Goal: Task Accomplishment & Management: Use online tool/utility

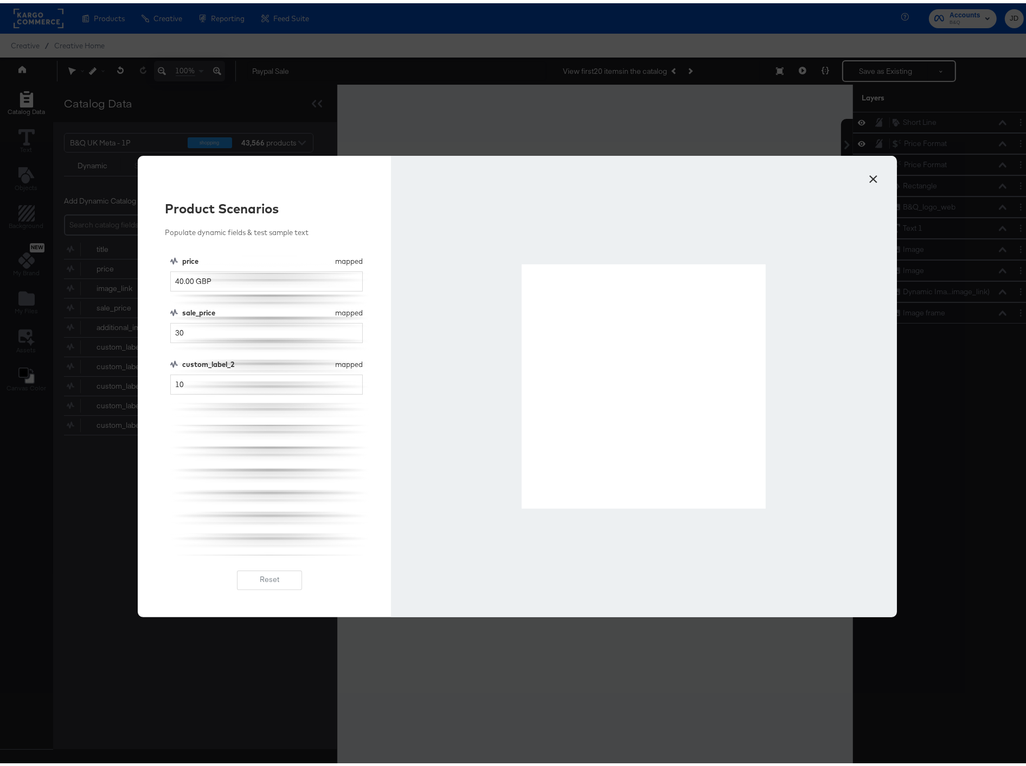
click at [876, 176] on button "×" at bounding box center [874, 173] width 20 height 20
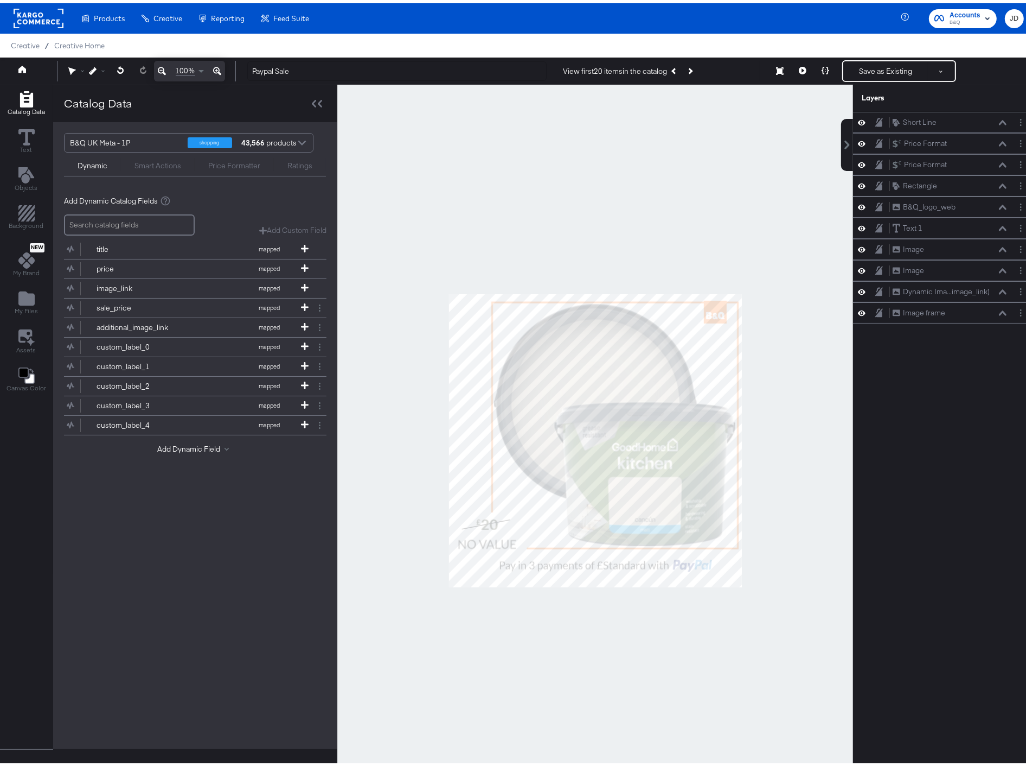
drag, startPoint x: 309, startPoint y: 66, endPoint x: 571, endPoint y: 57, distance: 261.6
click at [0, 0] on div "Manage all your created Overlay Designs." at bounding box center [0, 0] width 0 height 0
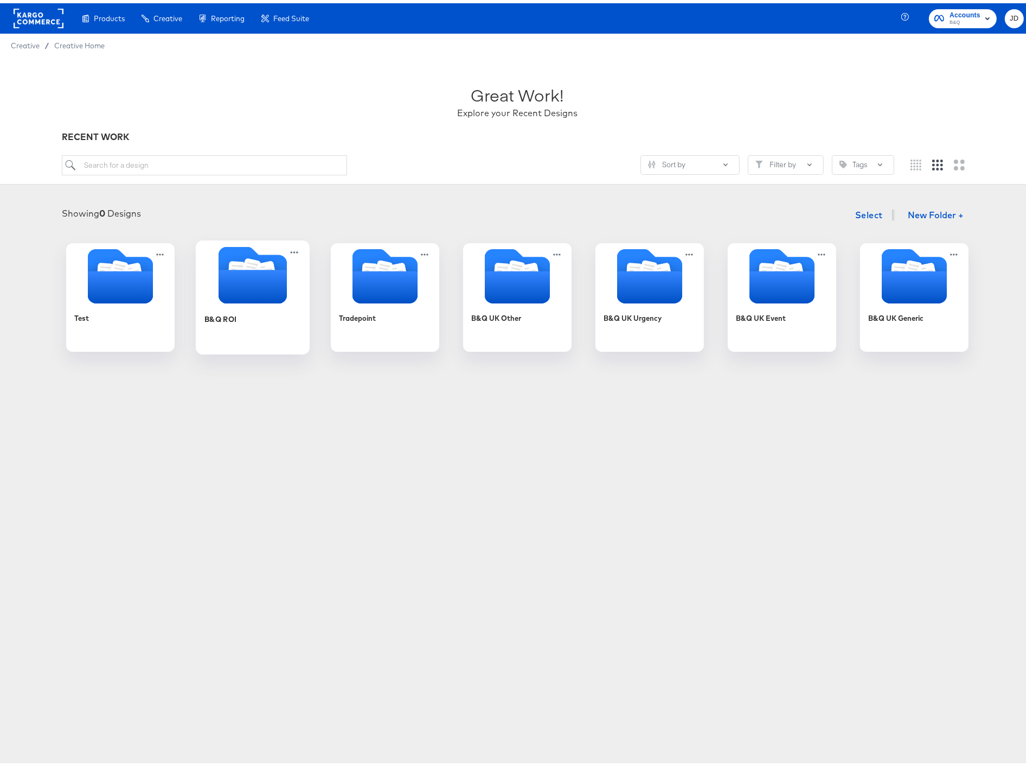
click at [237, 321] on div "B&Q ROI" at bounding box center [253, 324] width 97 height 42
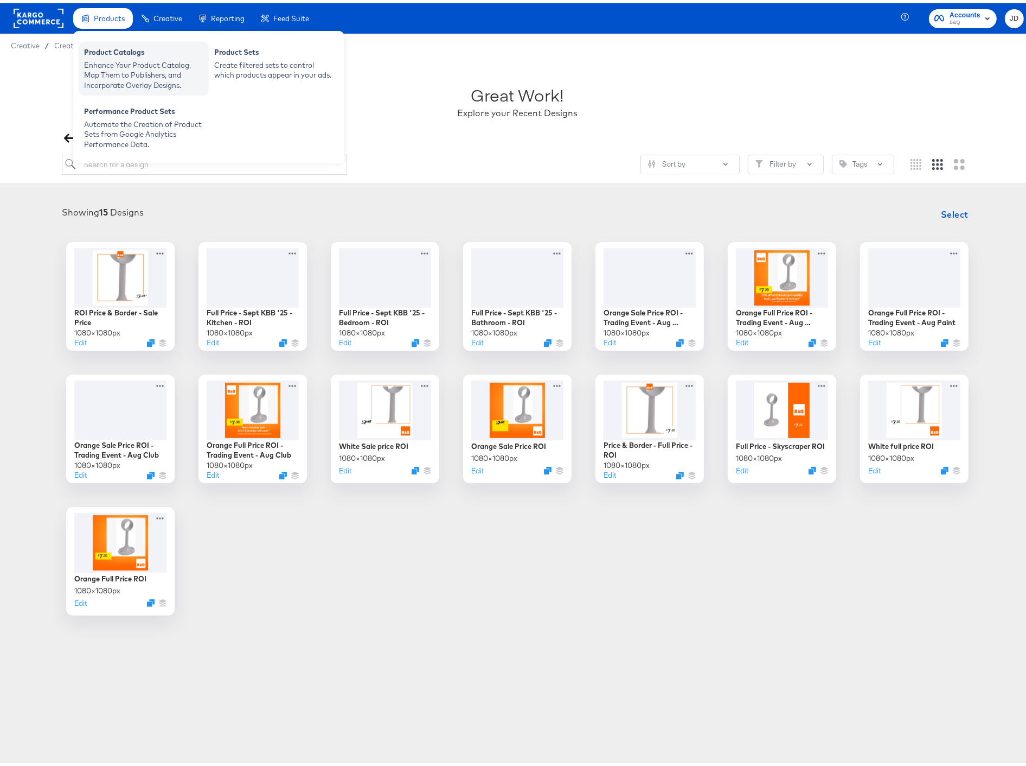
click at [139, 62] on div "Enhance Your Product Catalog, Map Them to Publishers, and Incorporate Overlay D…" at bounding box center [143, 72] width 119 height 30
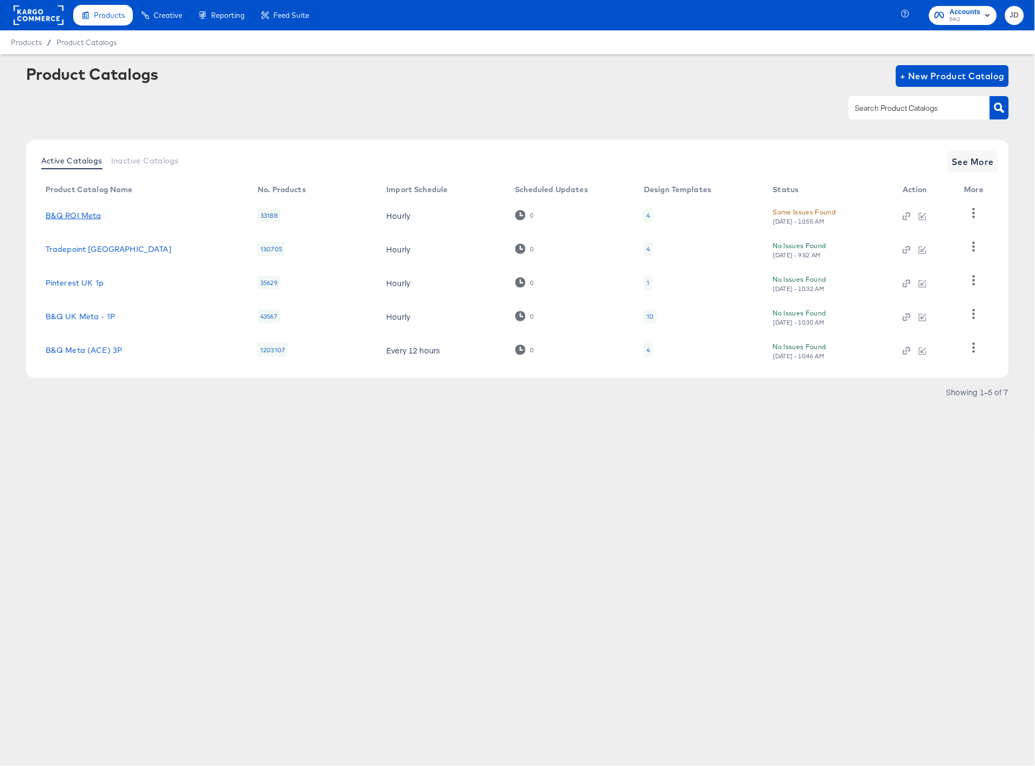
click at [84, 218] on link "B&Q ROI Meta" at bounding box center [74, 215] width 56 height 9
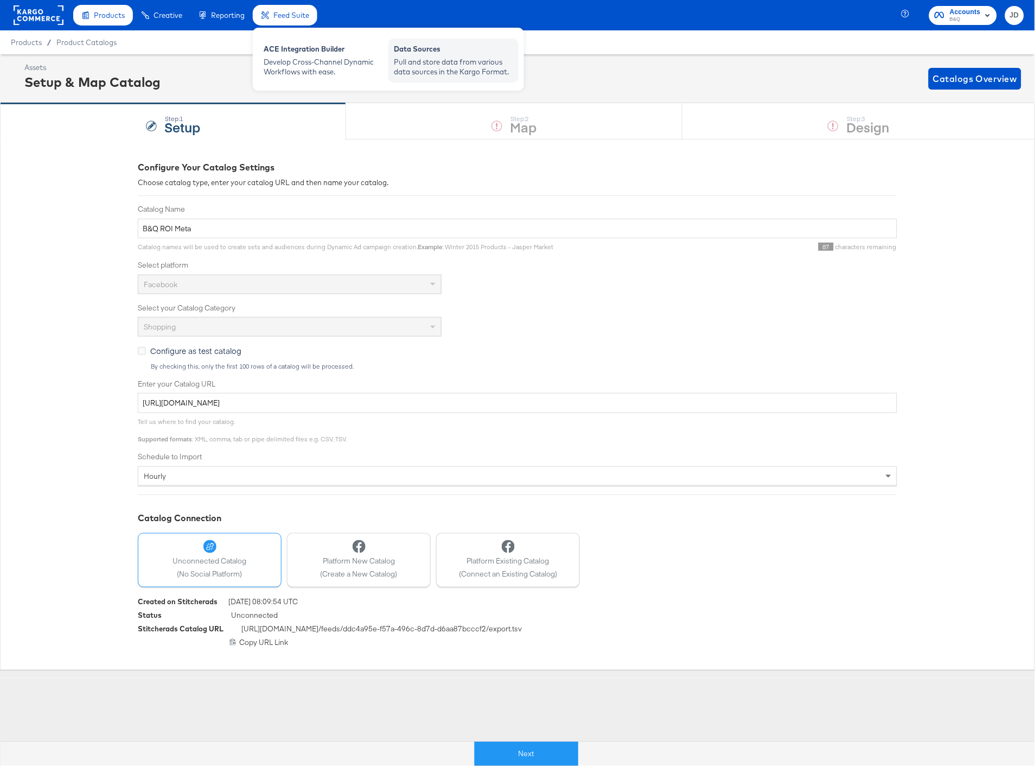
click at [401, 58] on div "Pull and store data from various data sources in the Kargo Format." at bounding box center [453, 67] width 119 height 20
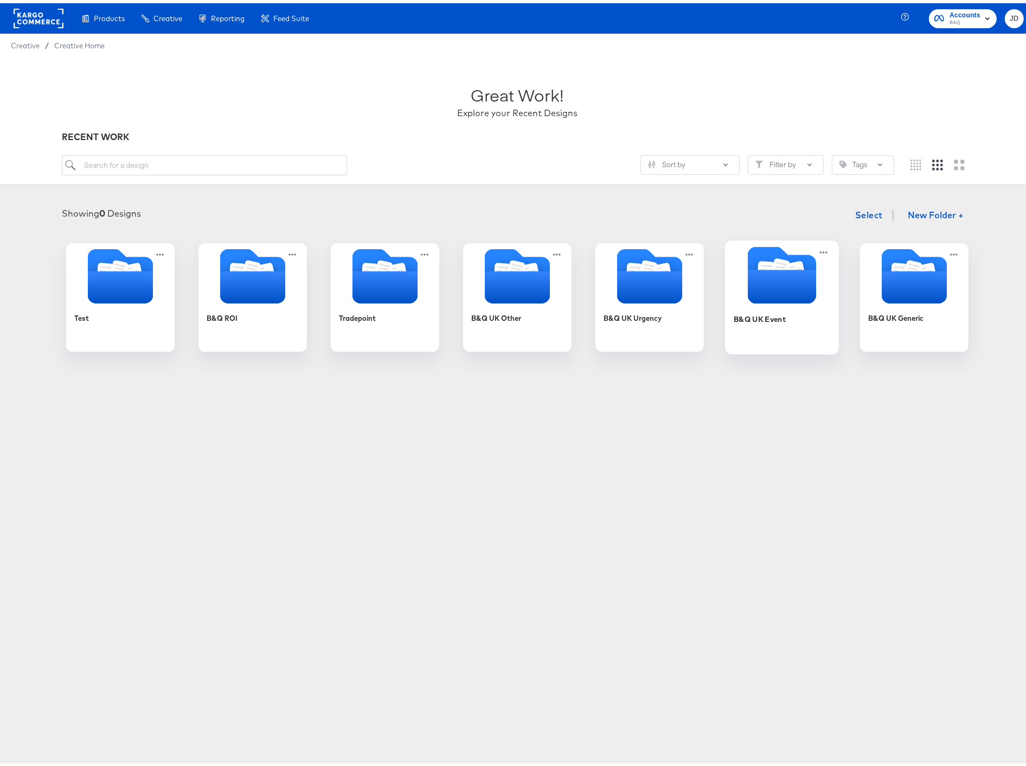
click at [790, 315] on div "B&Q UK Event" at bounding box center [782, 324] width 97 height 42
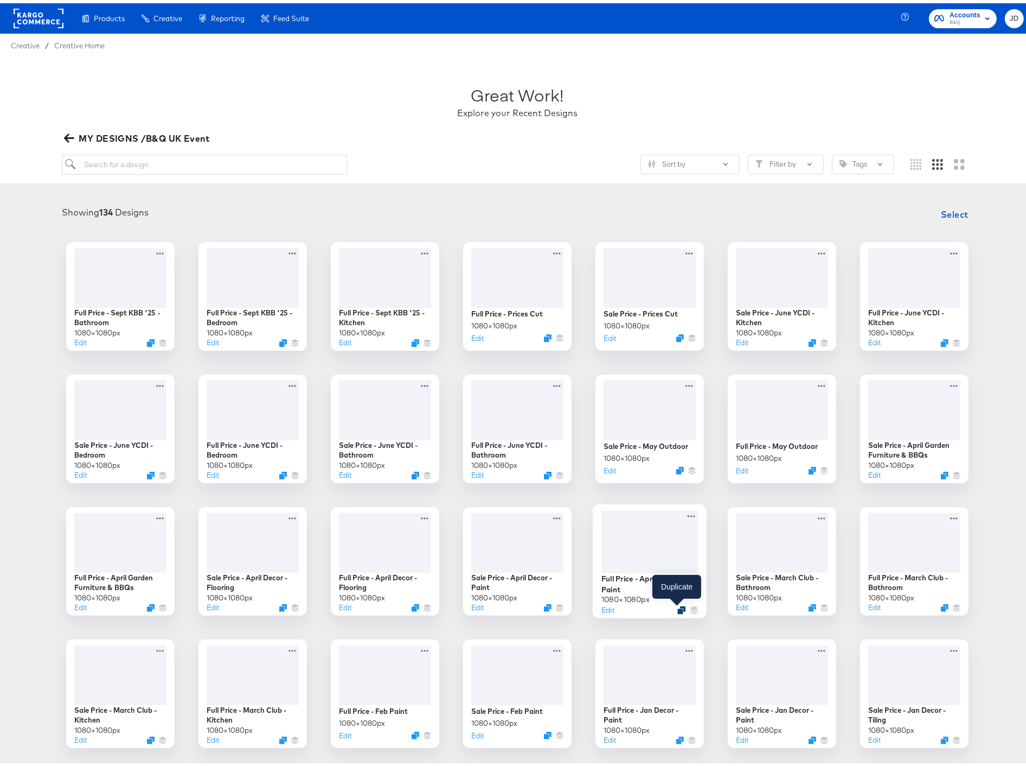
click at [678, 605] on icon "Duplicate" at bounding box center [682, 606] width 8 height 8
click at [604, 608] on button "Edit" at bounding box center [608, 606] width 13 height 10
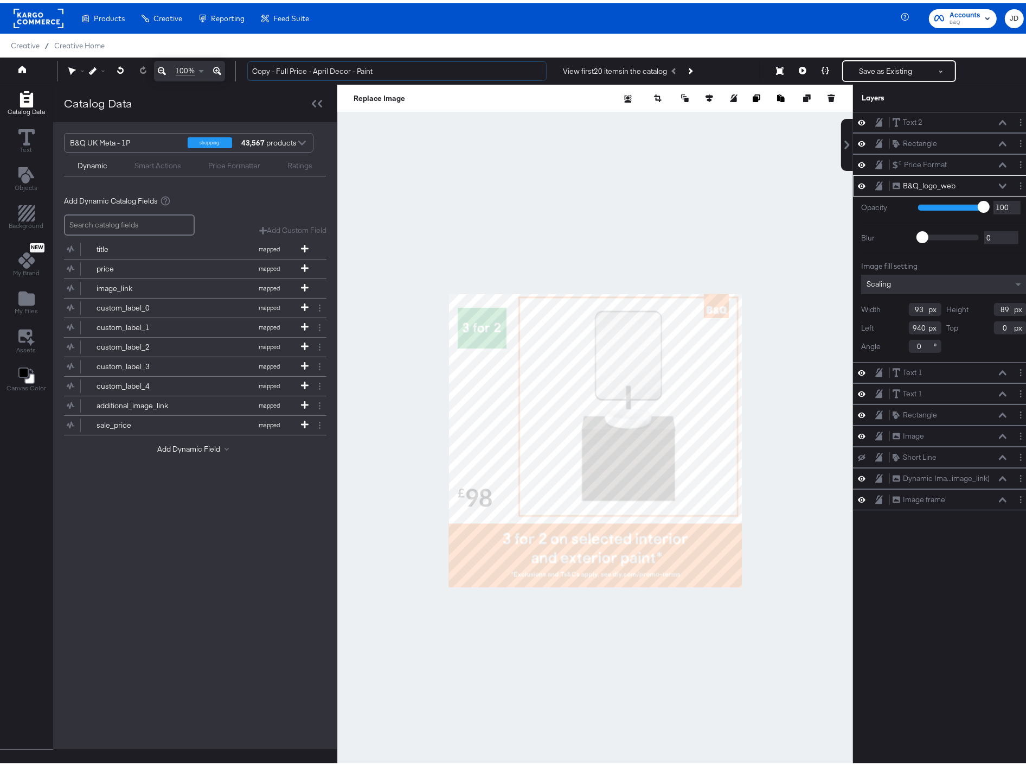
drag, startPoint x: 278, startPoint y: 71, endPoint x: 246, endPoint y: 73, distance: 31.5
click at [247, 73] on input "Copy - Full Price - April Decor - Paint" at bounding box center [396, 68] width 299 height 20
drag, startPoint x: 290, startPoint y: 69, endPoint x: 332, endPoint y: 71, distance: 41.8
click at [332, 71] on input "Full Price - April Decor - Paint" at bounding box center [396, 68] width 299 height 20
type input "Full Price - October Paint"
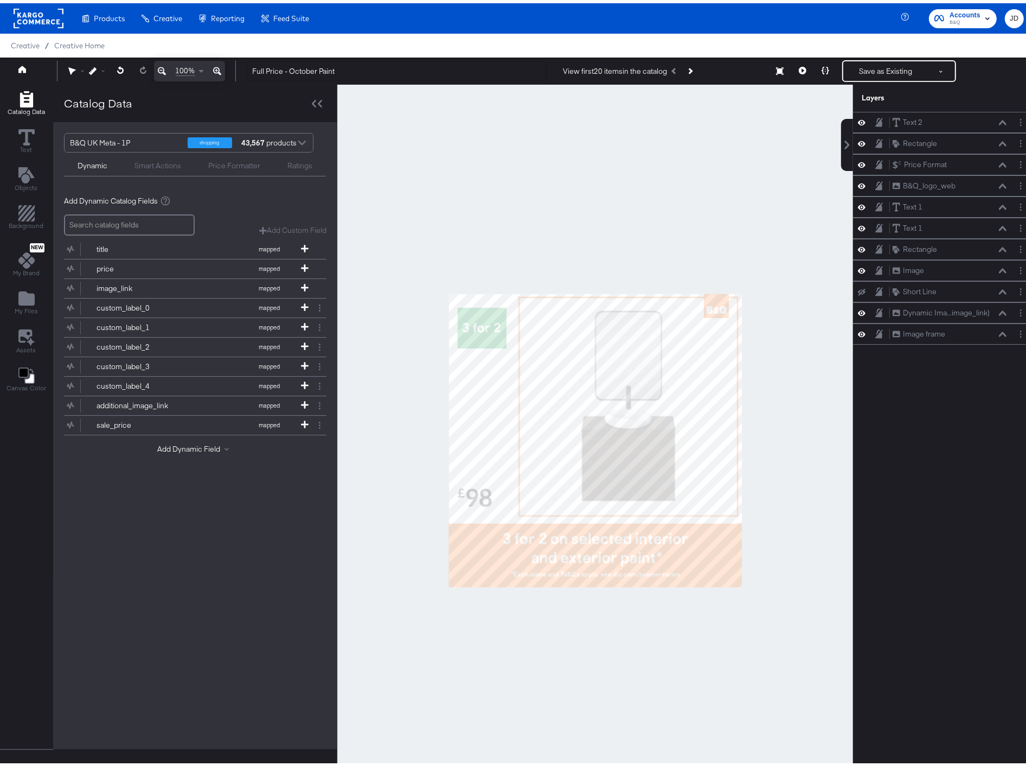
click at [431, 145] on div at bounding box center [595, 437] width 516 height 712
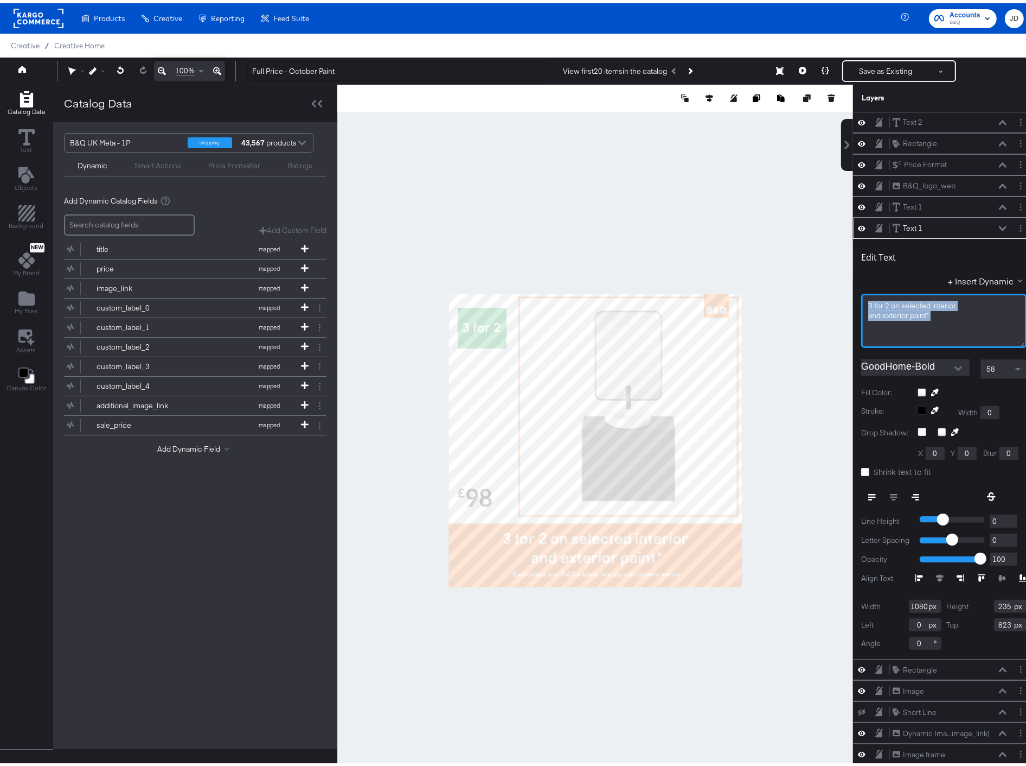
drag, startPoint x: 908, startPoint y: 315, endPoint x: 839, endPoint y: 307, distance: 69.4
click at [840, 307] on div "Text 2 Text 2 Rectangle Rectangle Price Format Price Format B&Q_logo_web B&Q_lo…" at bounding box center [937, 443] width 195 height 668
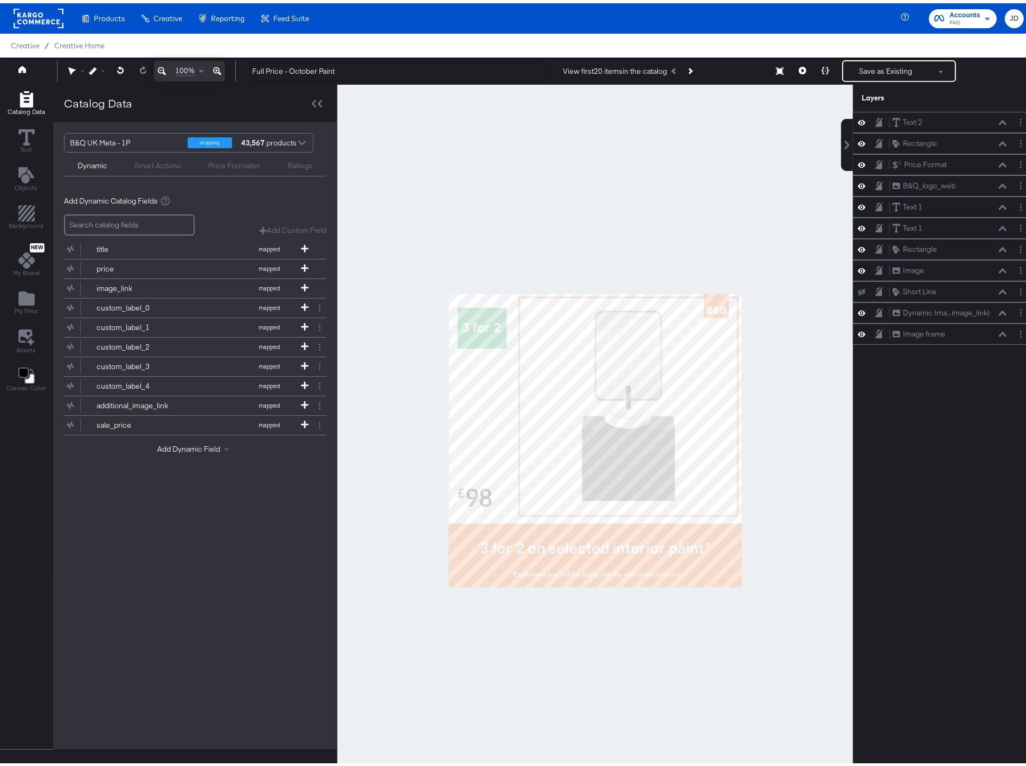
click at [788, 397] on div at bounding box center [595, 437] width 516 height 712
click at [947, 272] on div "Image Image" at bounding box center [949, 266] width 115 height 11
click at [999, 205] on icon at bounding box center [1003, 203] width 8 height 5
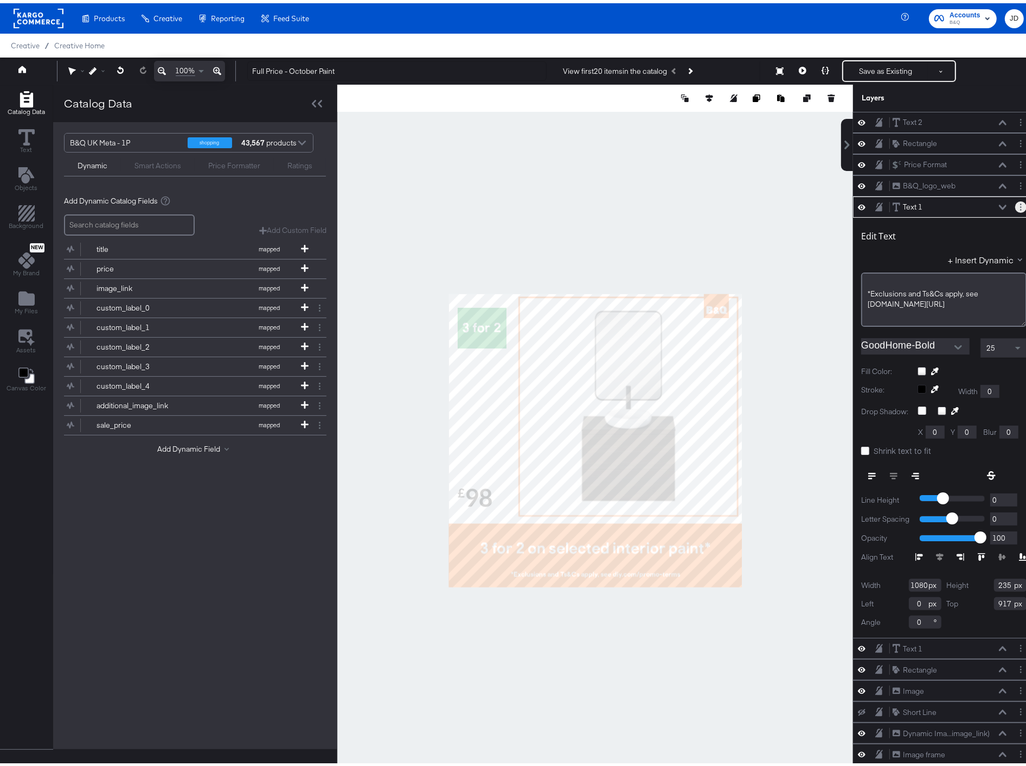
click at [1020, 201] on icon "Layer Options" at bounding box center [1021, 203] width 2 height 7
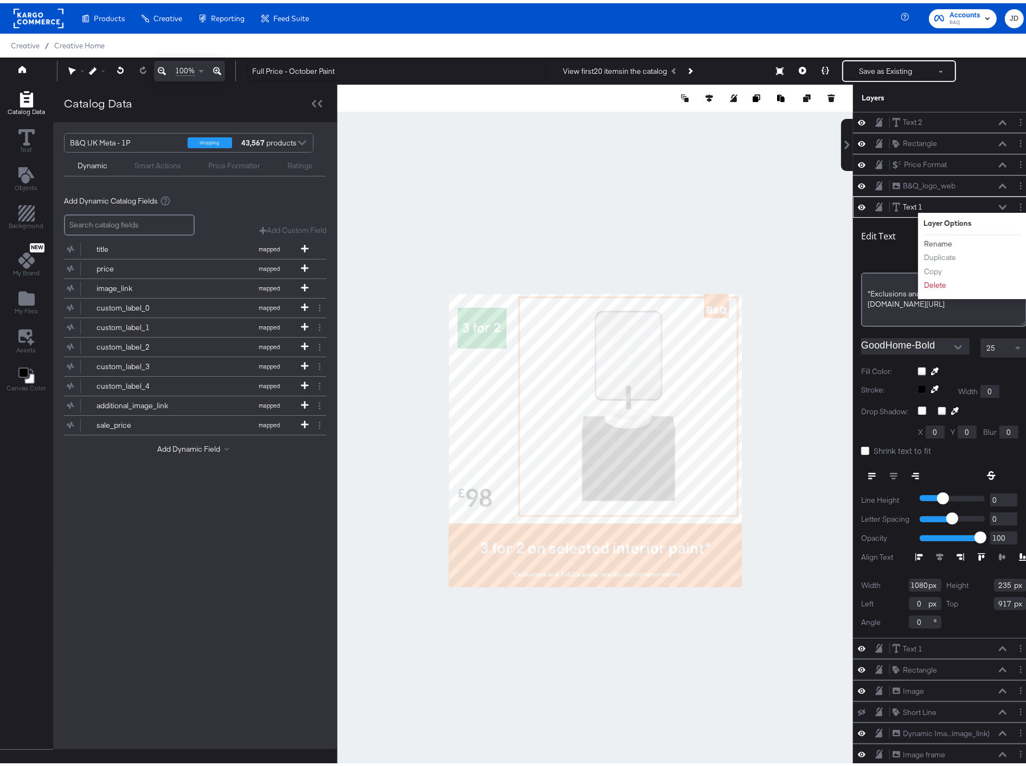
click at [929, 241] on button "Rename" at bounding box center [938, 240] width 29 height 11
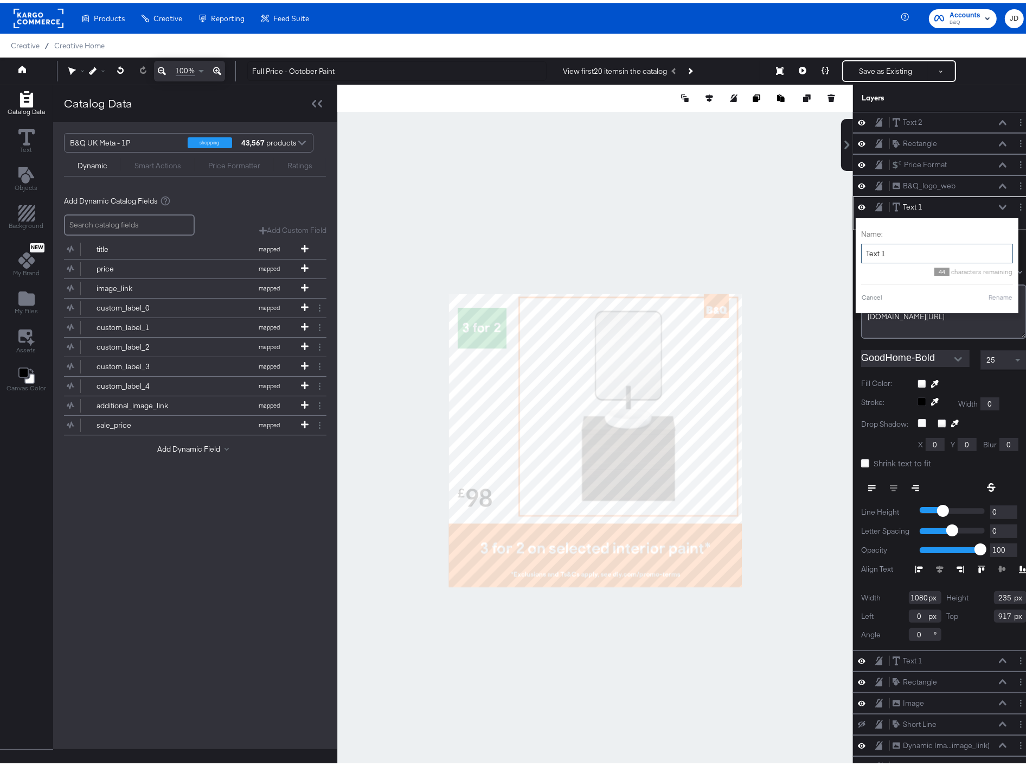
drag, startPoint x: 886, startPoint y: 252, endPoint x: 856, endPoint y: 248, distance: 30.0
click at [862, 248] on input "Text 1" at bounding box center [938, 250] width 152 height 20
type input "Ts&Cs"
click at [979, 295] on button "Rename" at bounding box center [987, 294] width 25 height 10
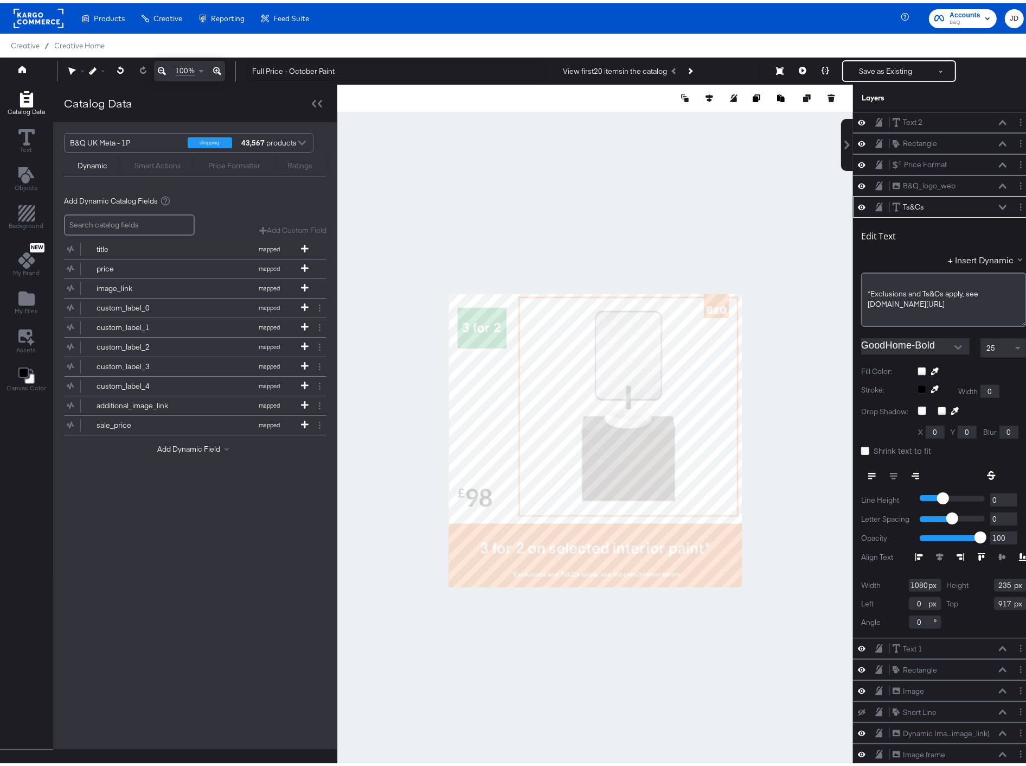
click at [999, 207] on icon at bounding box center [1003, 203] width 8 height 5
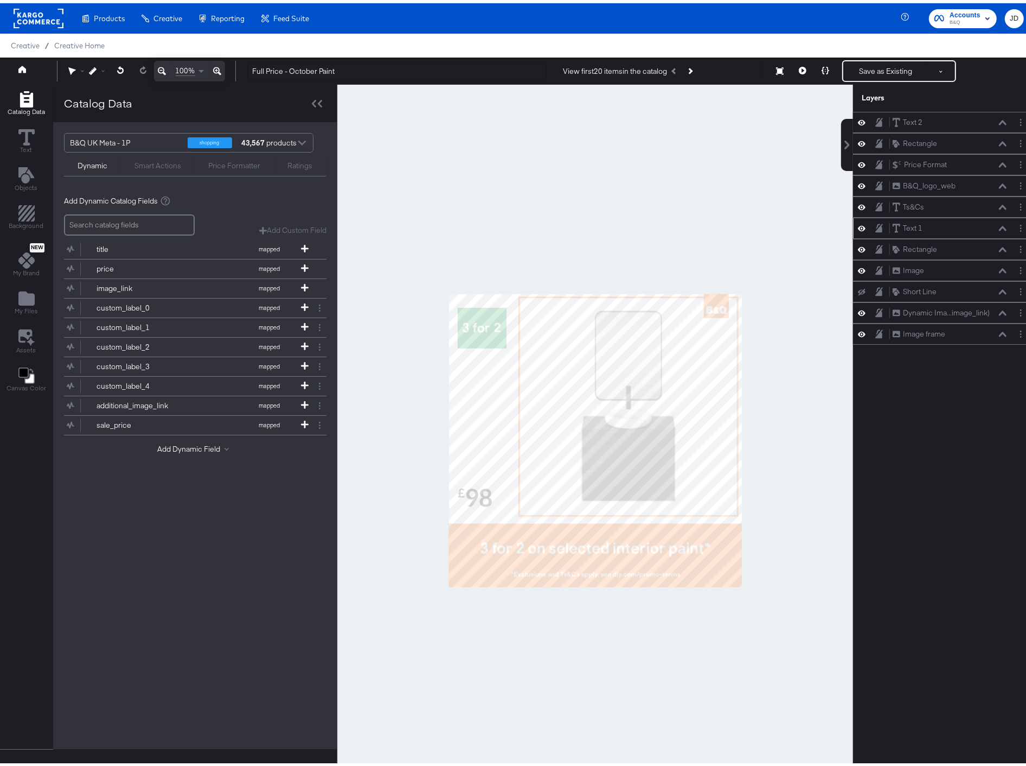
click at [999, 228] on icon at bounding box center [1003, 224] width 8 height 5
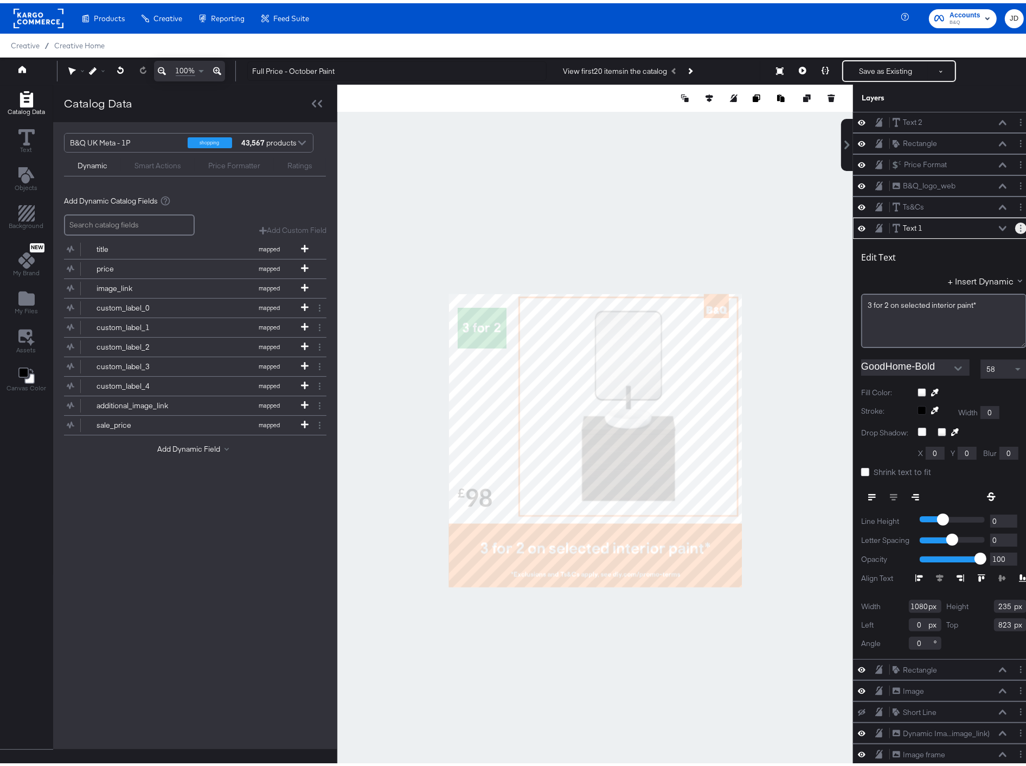
click at [1016, 224] on button "Layer Options" at bounding box center [1021, 224] width 11 height 11
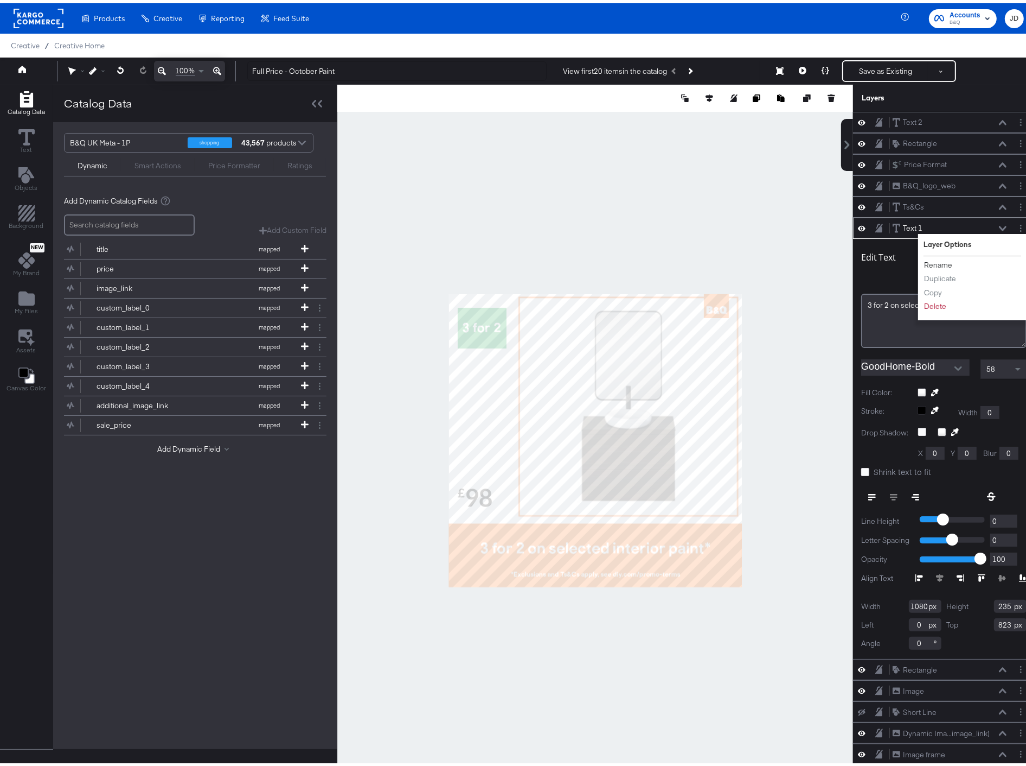
click at [932, 259] on button "Rename" at bounding box center [938, 261] width 29 height 11
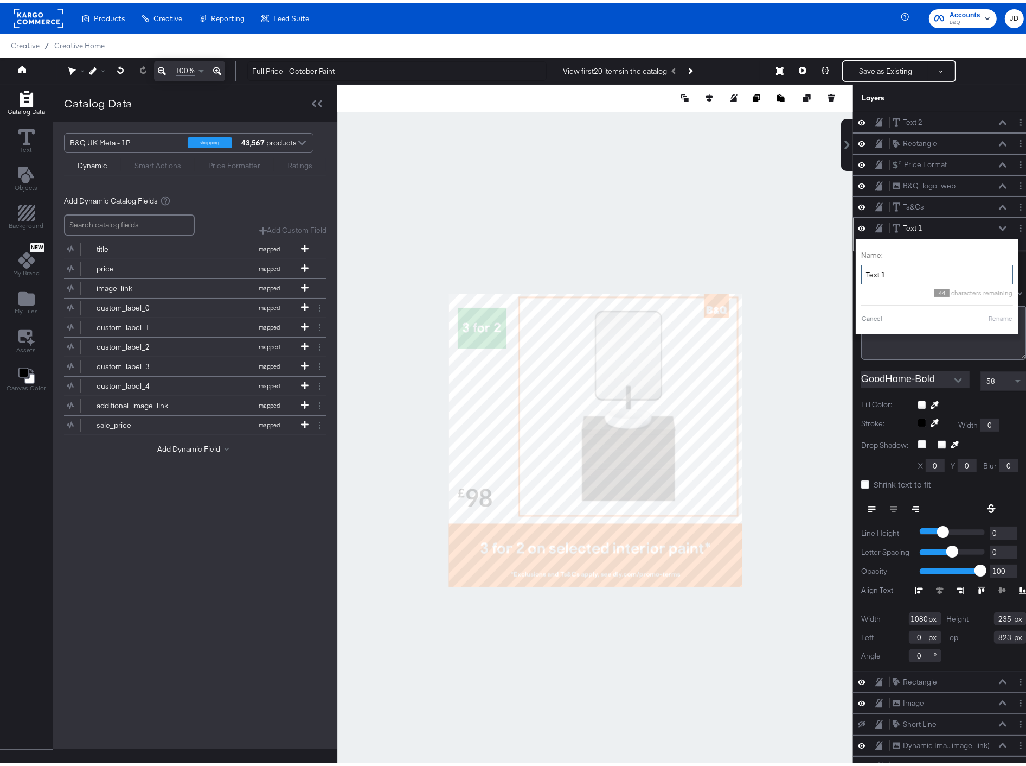
drag, startPoint x: 863, startPoint y: 266, endPoint x: 849, endPoint y: 266, distance: 14.6
click at [856, 266] on div "Name: Text 1 44 characters remaining Cancel Rename" at bounding box center [937, 283] width 163 height 95
type input "Copy"
click at [977, 317] on button "Rename" at bounding box center [987, 315] width 25 height 10
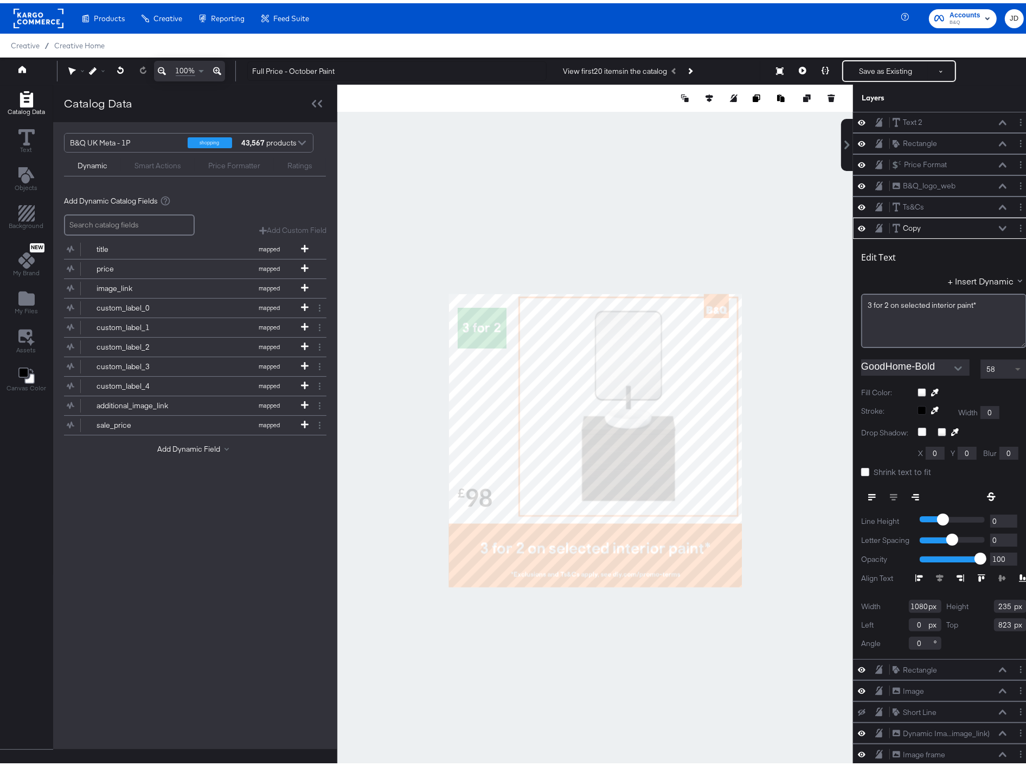
click at [1013, 365] on span at bounding box center [1020, 365] width 14 height 18
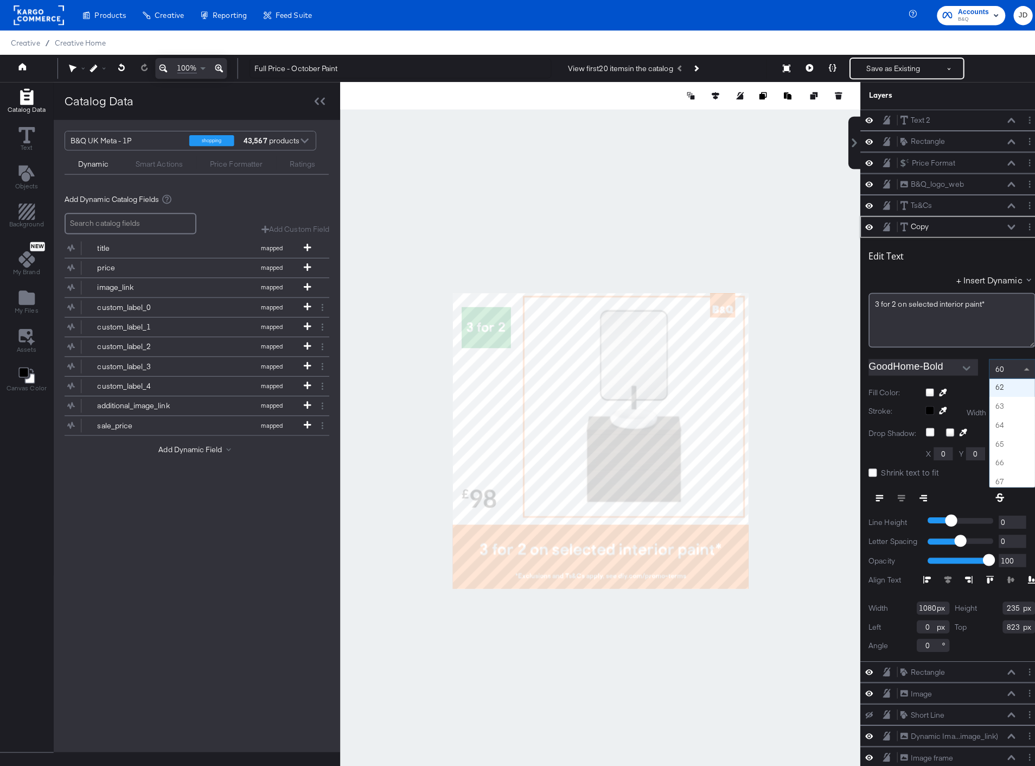
scroll to position [1165, 0]
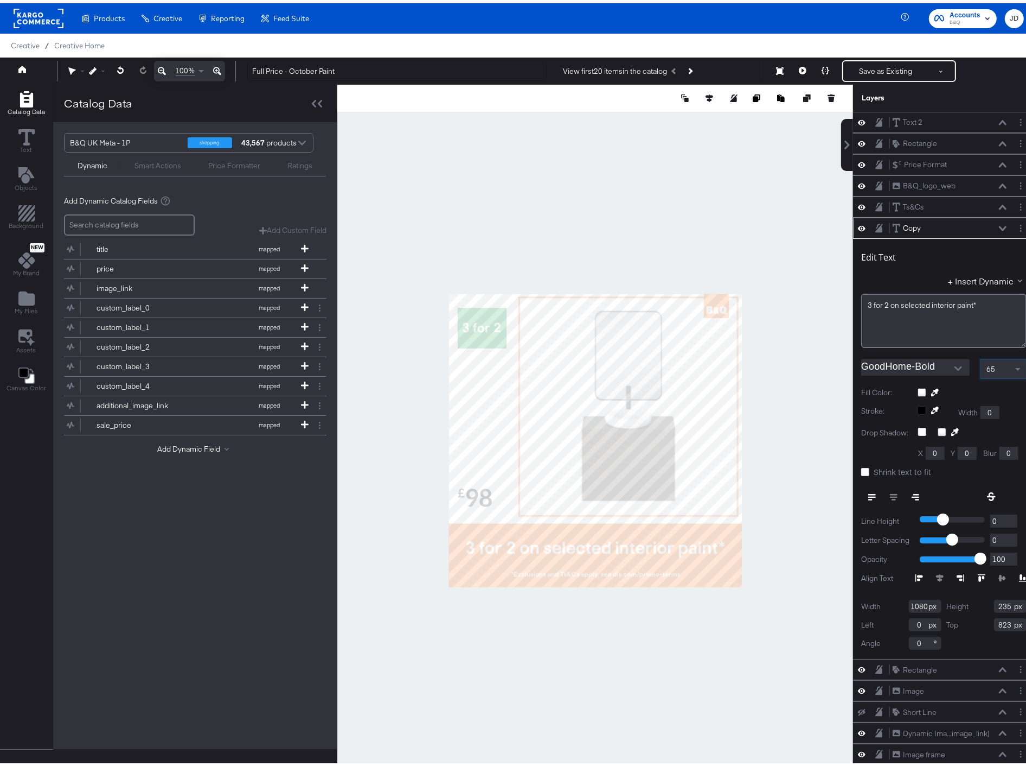
click at [796, 361] on div at bounding box center [595, 437] width 516 height 712
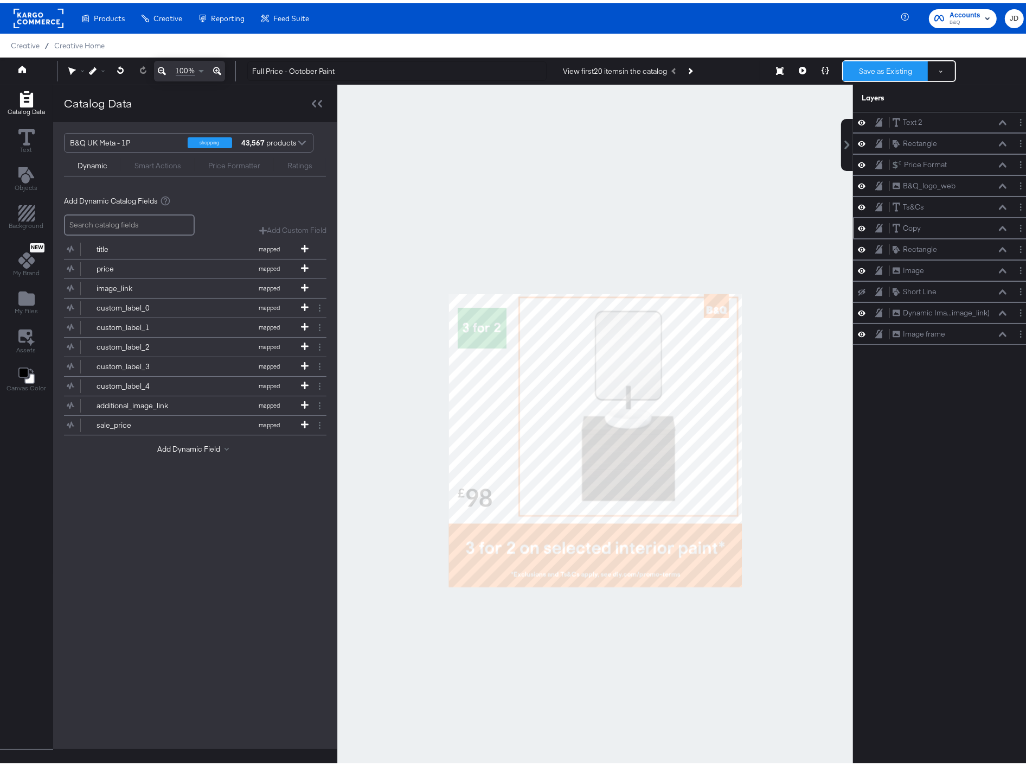
click at [871, 63] on button "Save as Existing" at bounding box center [886, 68] width 85 height 20
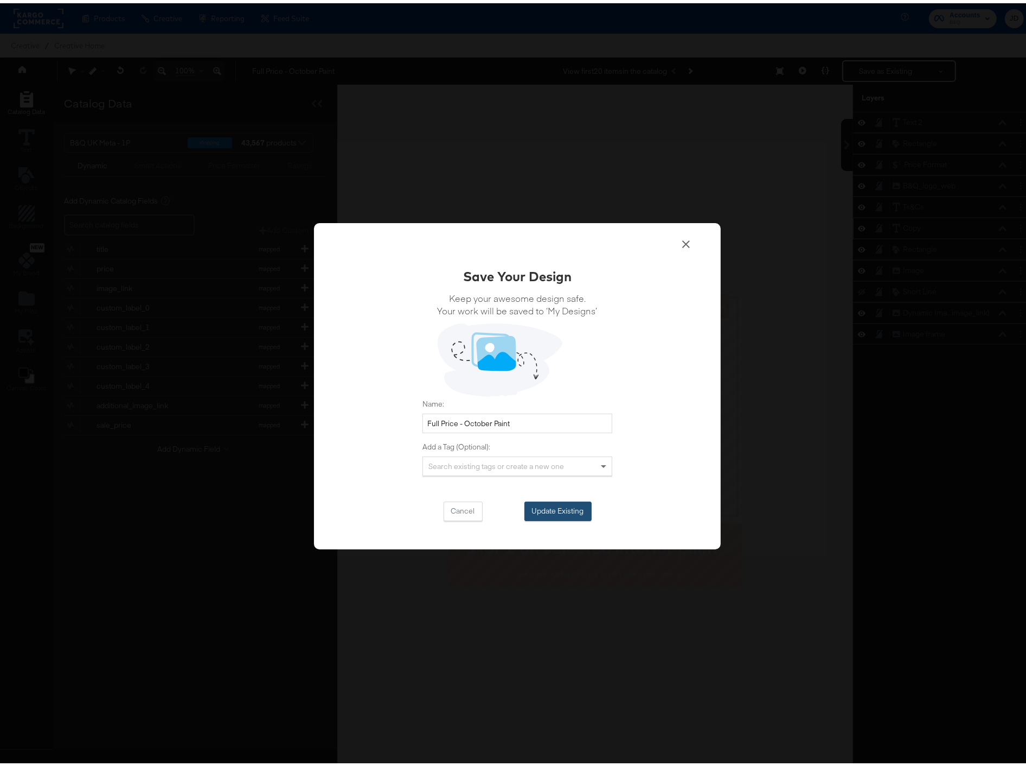
click at [546, 512] on button "Update Existing" at bounding box center [558, 508] width 67 height 20
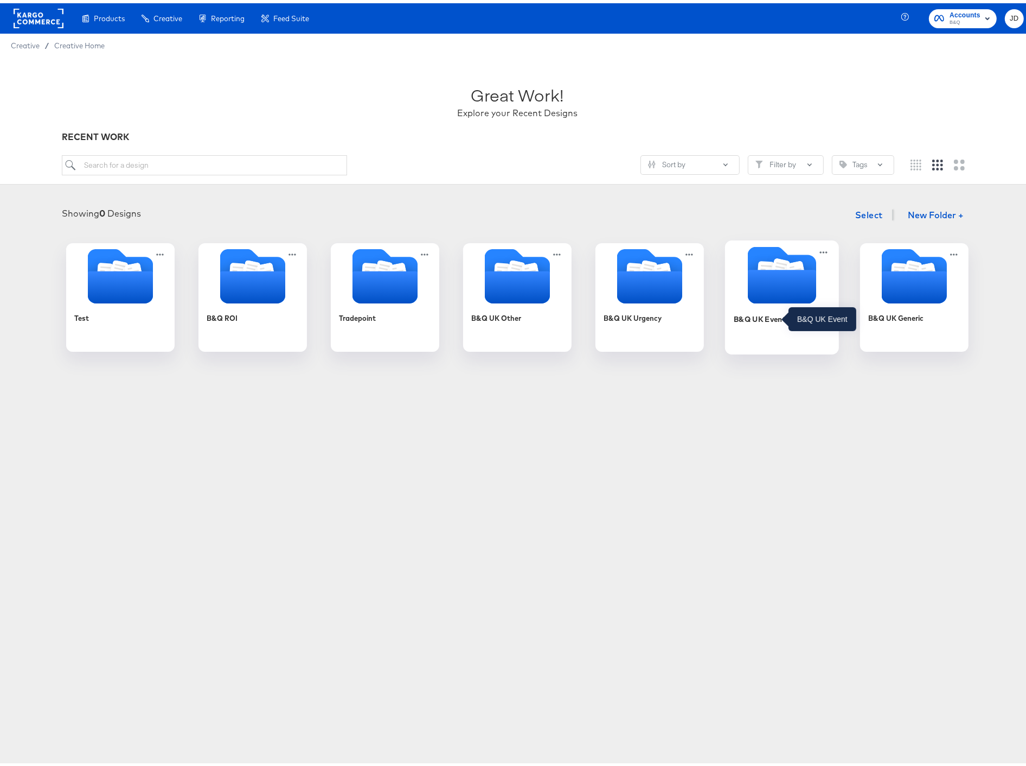
click at [770, 318] on div "B&Q UK Event" at bounding box center [760, 315] width 53 height 10
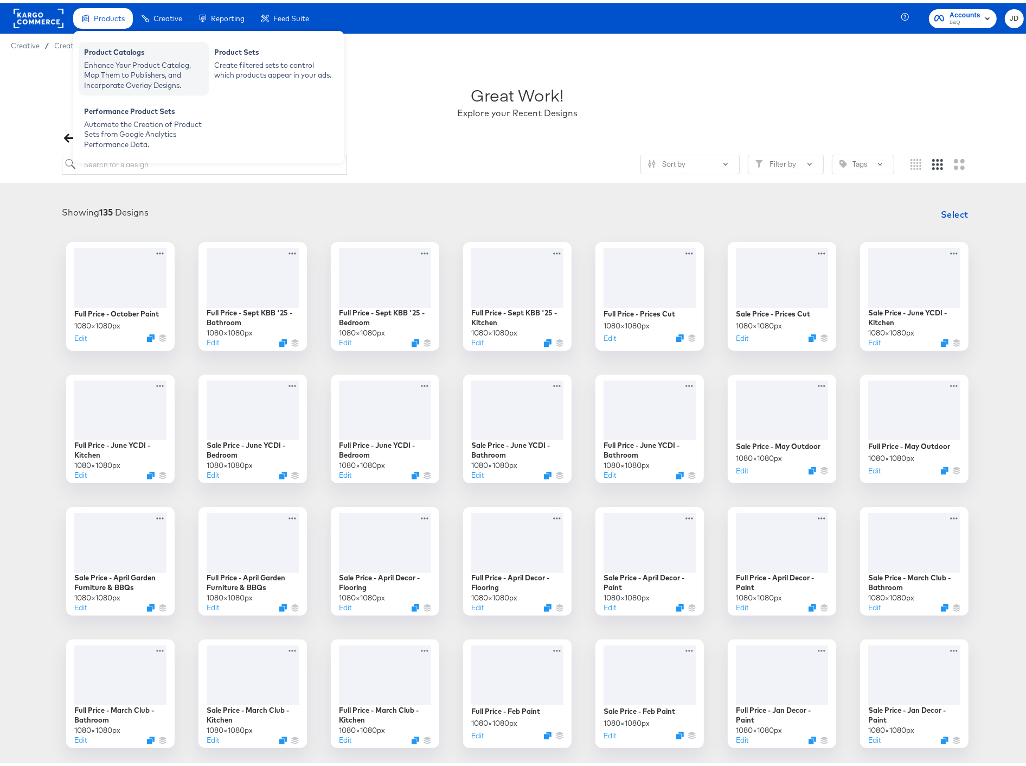
click at [129, 55] on div "Product Catalogs" at bounding box center [143, 50] width 119 height 13
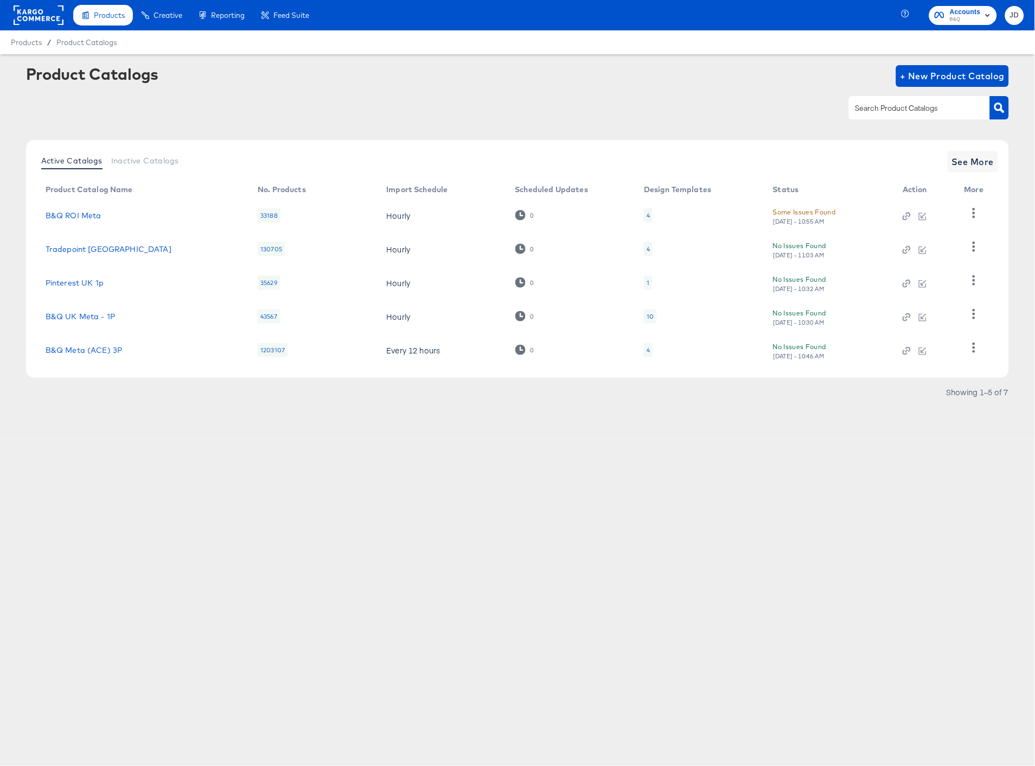
click at [649, 322] on div "10" at bounding box center [650, 316] width 12 height 14
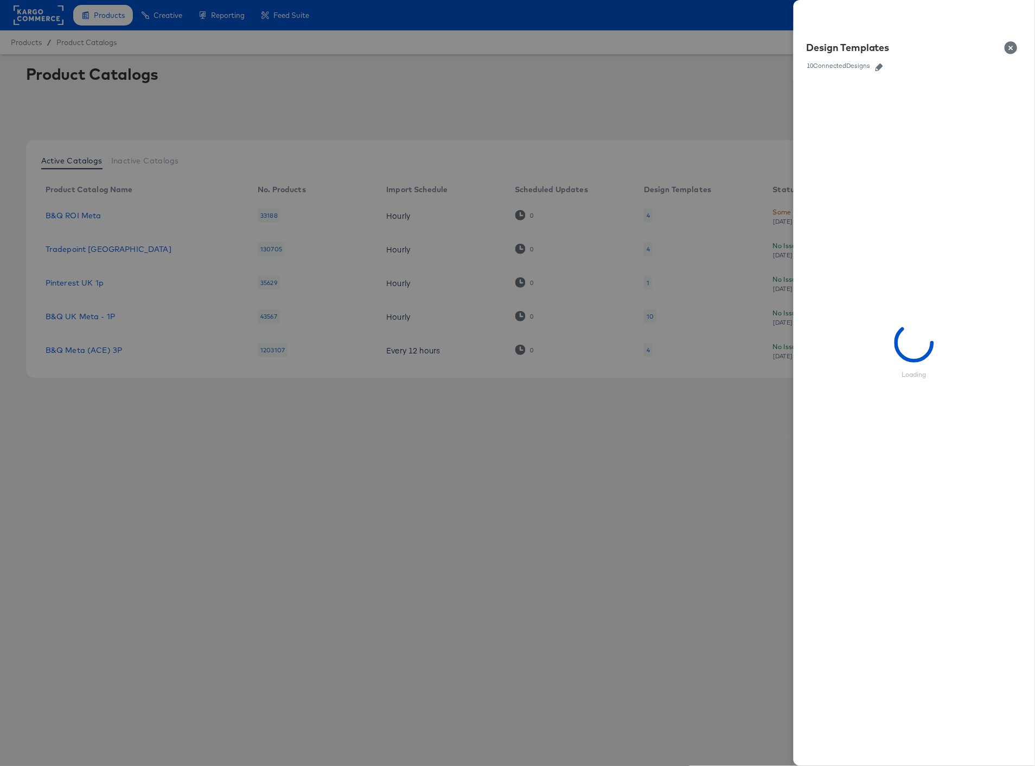
click at [875, 67] on button "button" at bounding box center [879, 67] width 16 height 8
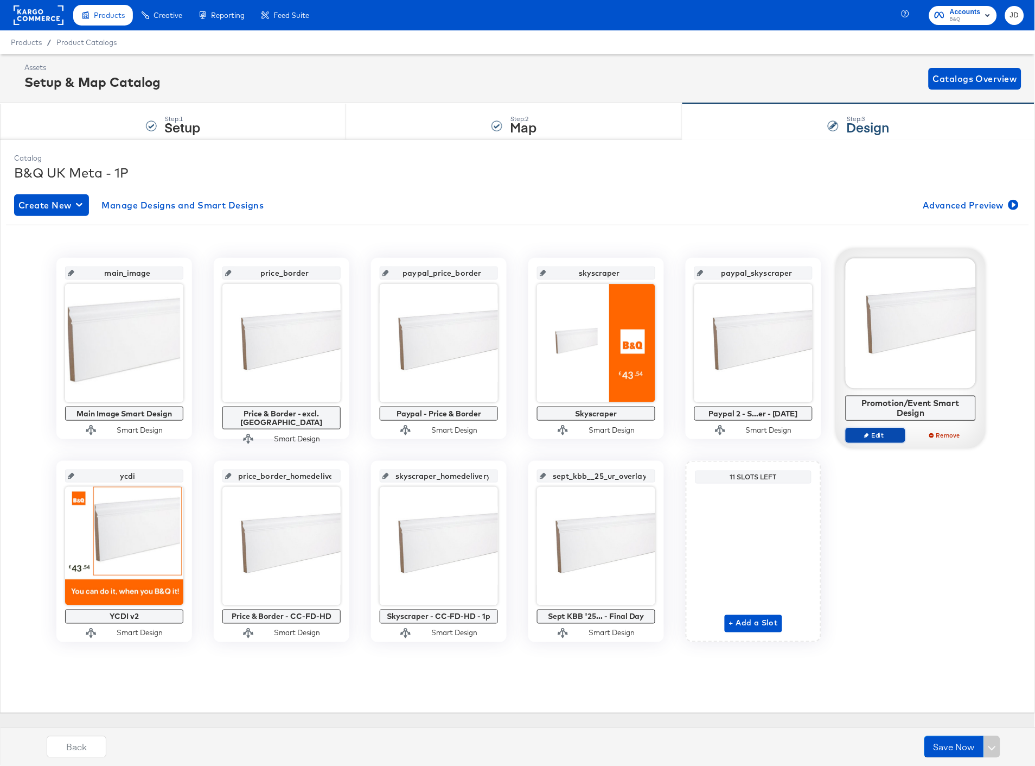
click at [869, 432] on icon "button" at bounding box center [866, 434] width 5 height 5
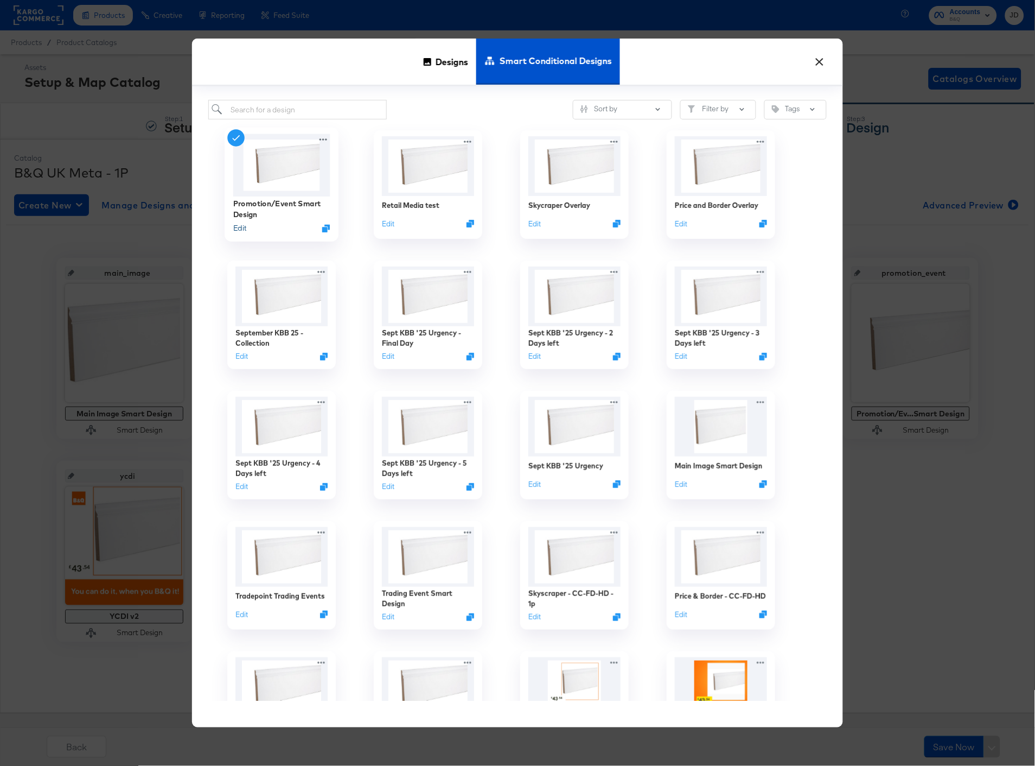
click at [243, 232] on button "Edit" at bounding box center [239, 228] width 13 height 10
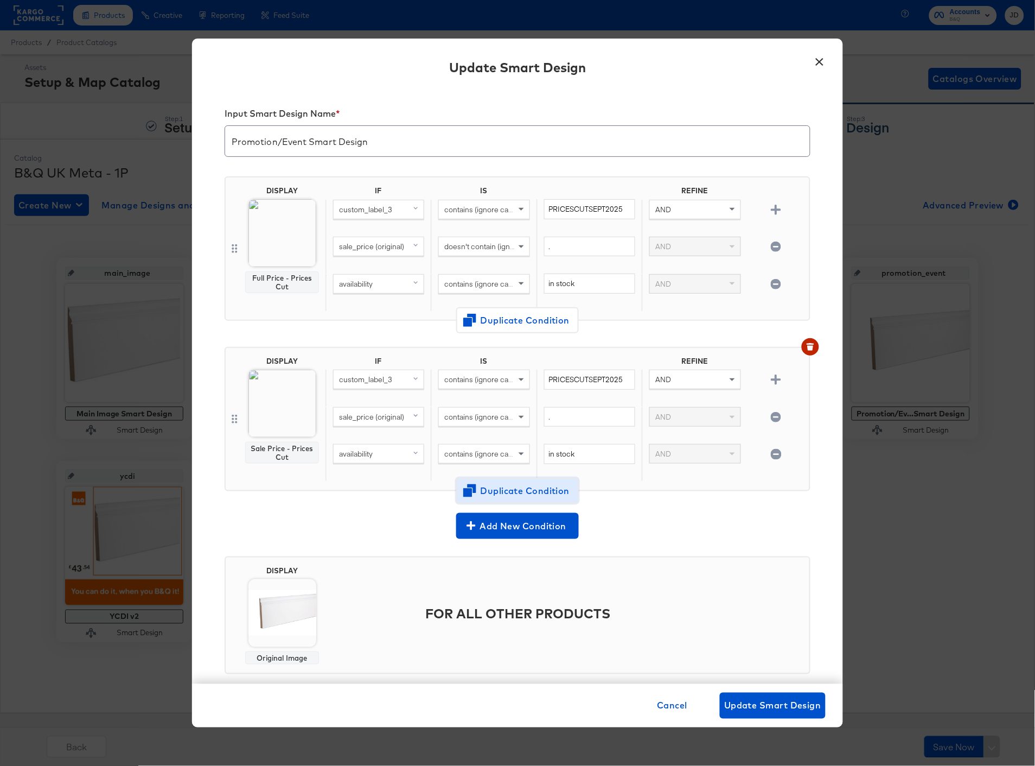
click at [538, 488] on span "Duplicate Condition" at bounding box center [517, 490] width 105 height 15
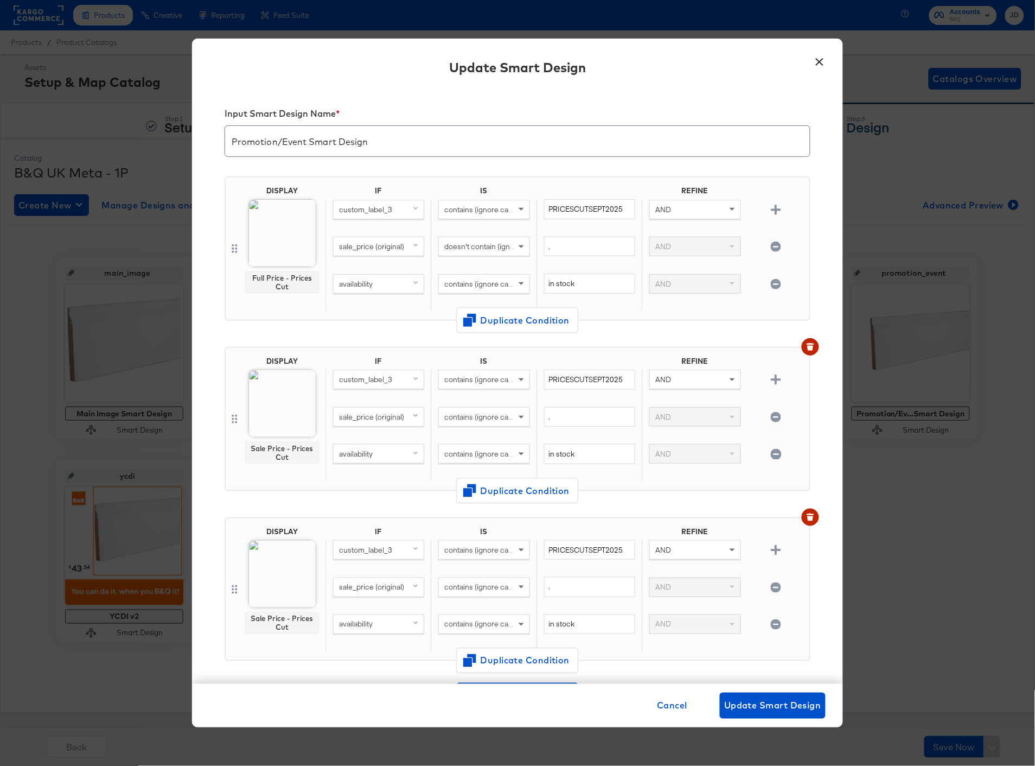
click at [498, 588] on span "contains (ignore case)" at bounding box center [481, 587] width 74 height 10
click at [608, 601] on div "." at bounding box center [589, 595] width 105 height 37
click at [771, 584] on icon "button" at bounding box center [776, 587] width 10 height 10
type input "in stock"
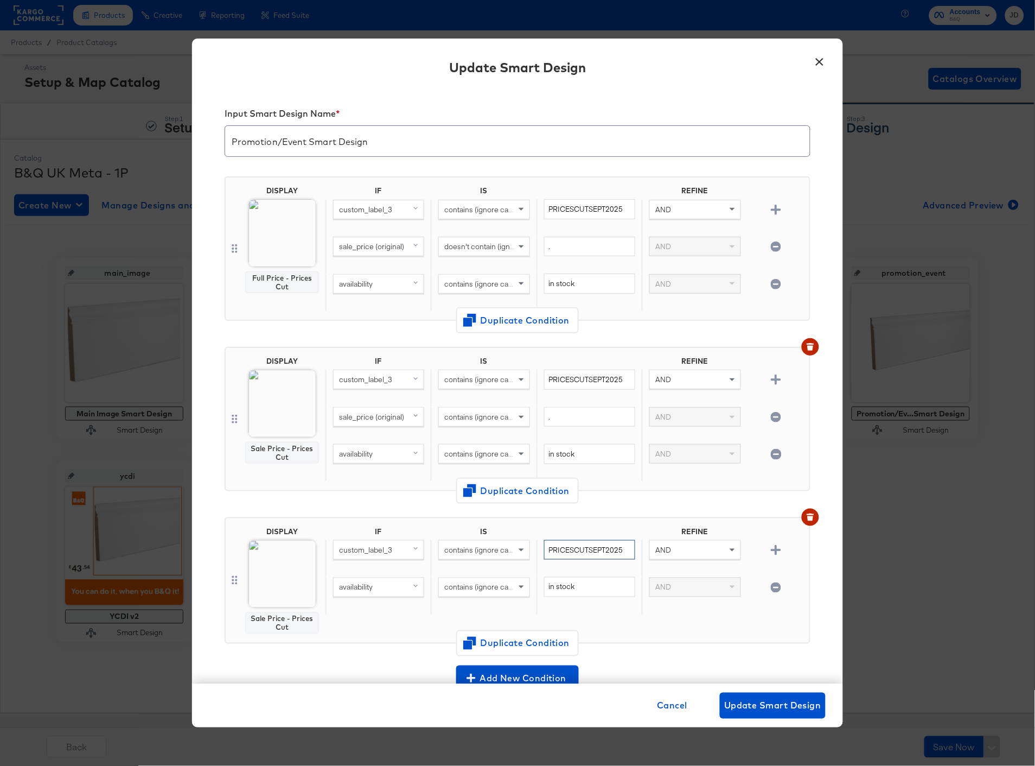
drag, startPoint x: 623, startPoint y: 546, endPoint x: 540, endPoint y: 541, distance: 83.2
click at [544, 541] on input "PRICESCUTSEPT2025" at bounding box center [589, 550] width 91 height 20
paste input "OCTPAINT"
type input "OCTPAINT25"
click at [277, 557] on img at bounding box center [282, 574] width 68 height 68
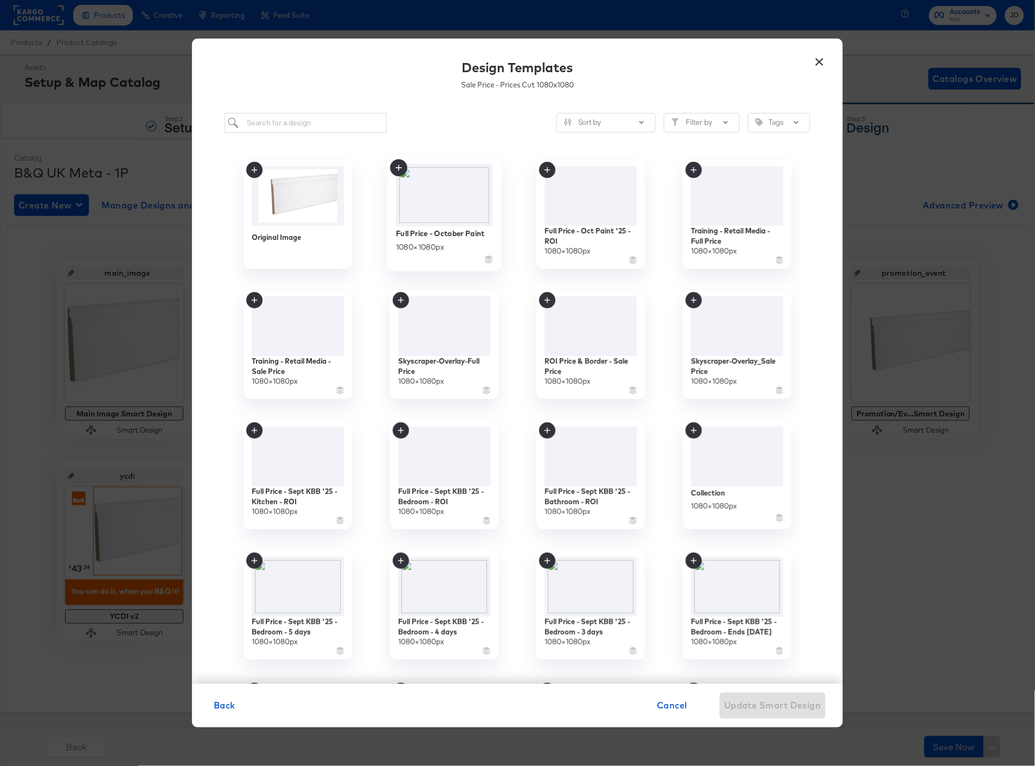
click at [446, 192] on img at bounding box center [444, 195] width 97 height 62
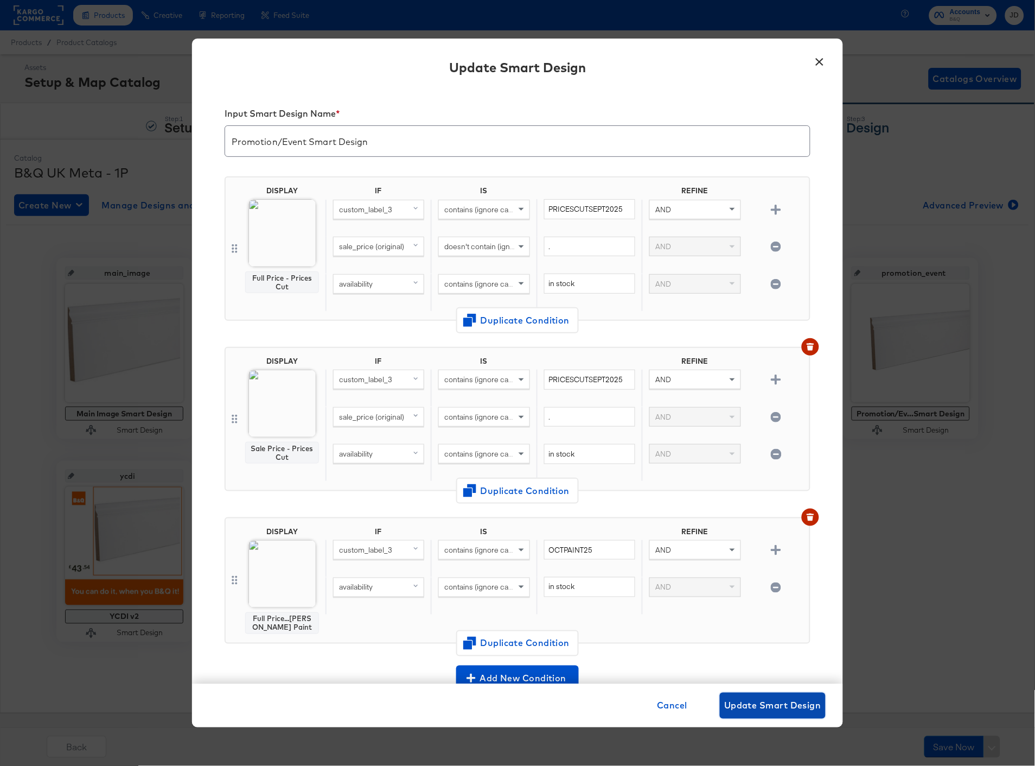
click at [754, 704] on span "Update Smart Design" at bounding box center [772, 705] width 97 height 15
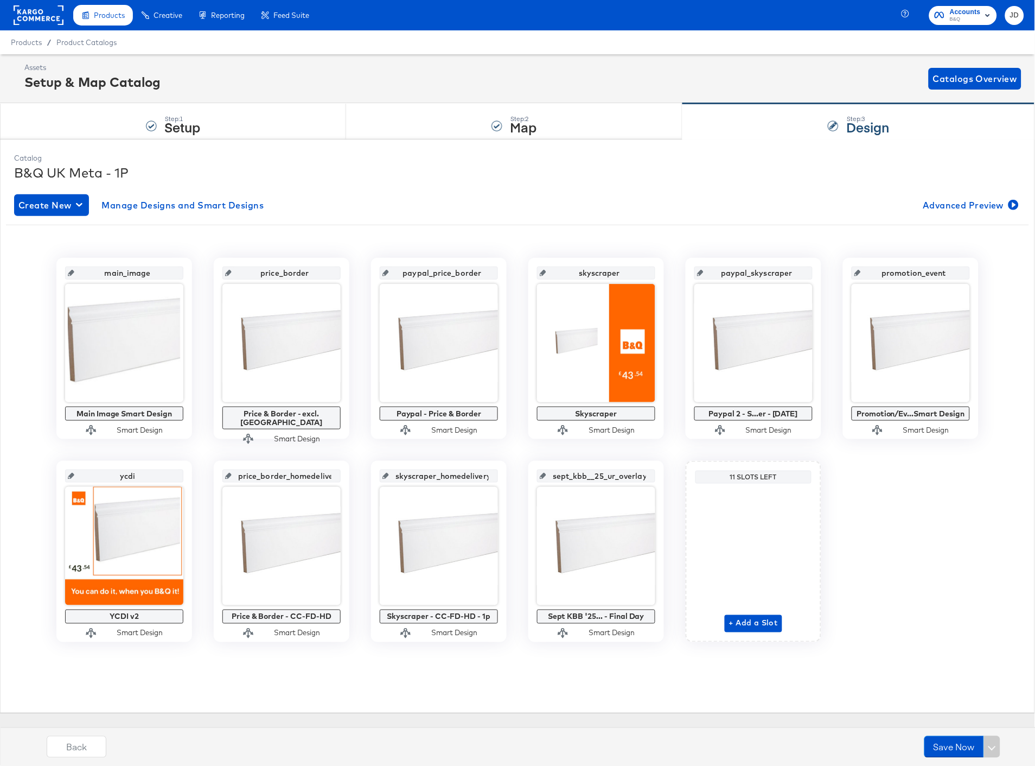
click at [29, 11] on rect at bounding box center [39, 15] width 50 height 20
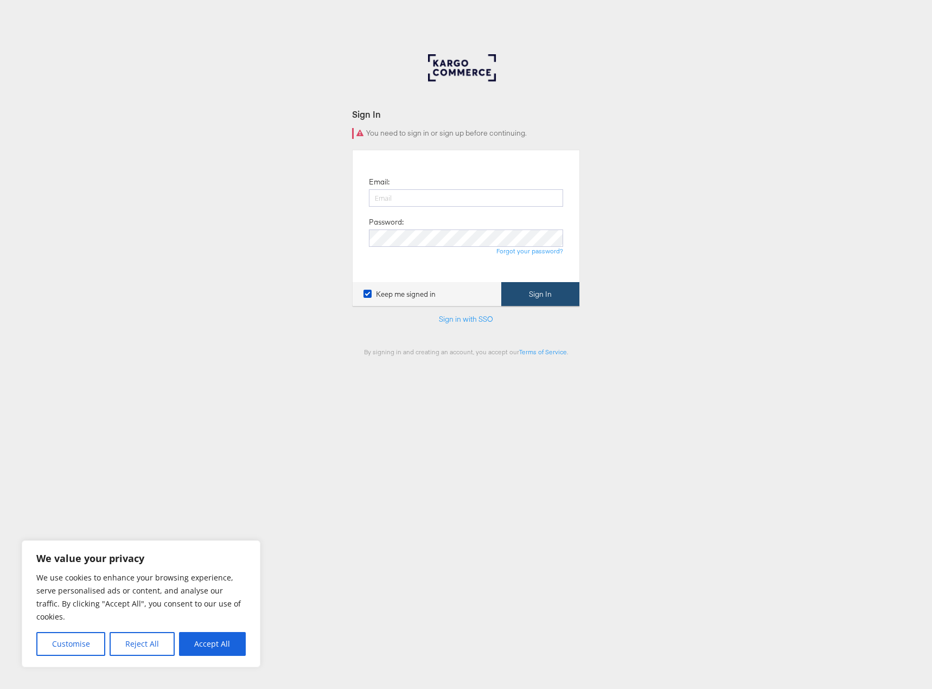
type input "james.davies@merkle.com"
click at [540, 294] on button "Sign In" at bounding box center [540, 294] width 78 height 24
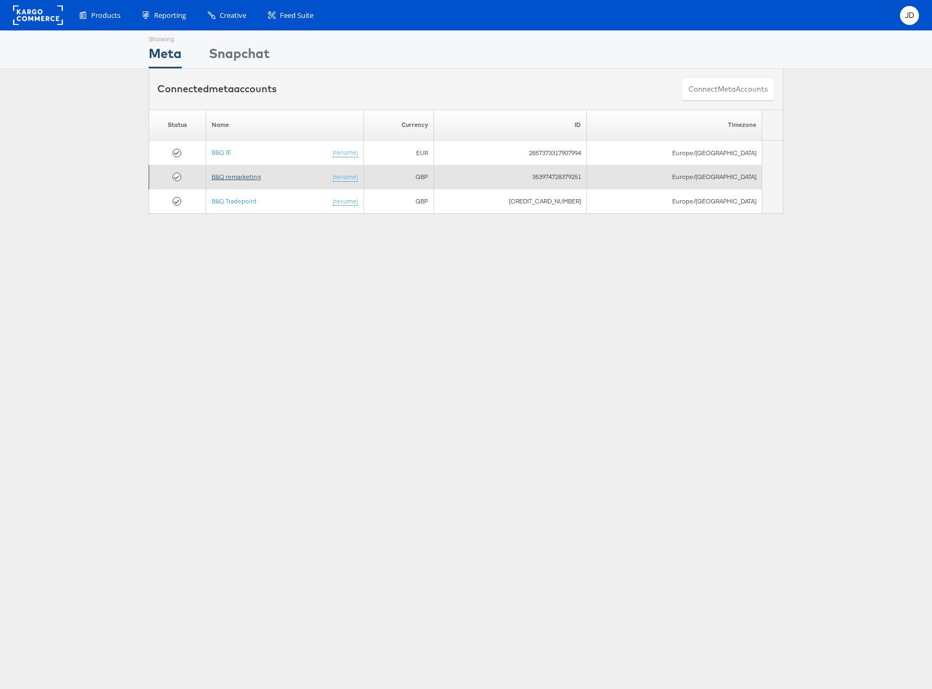
click at [246, 175] on link "B&Q remarketing" at bounding box center [236, 177] width 49 height 8
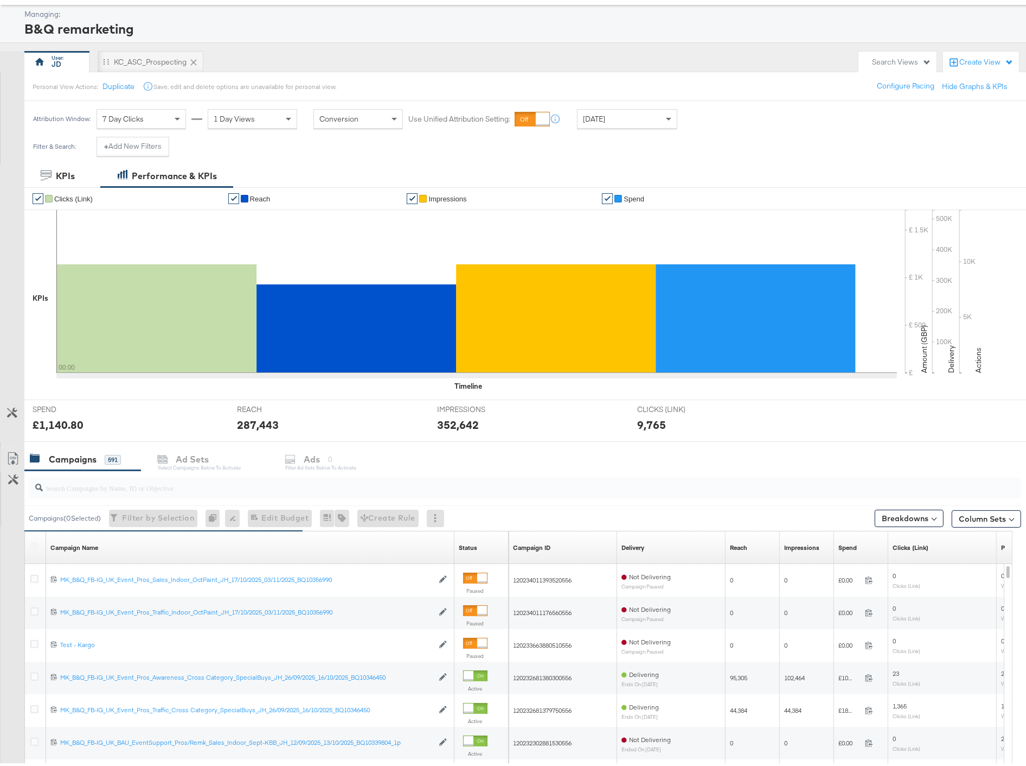
scroll to position [60, 0]
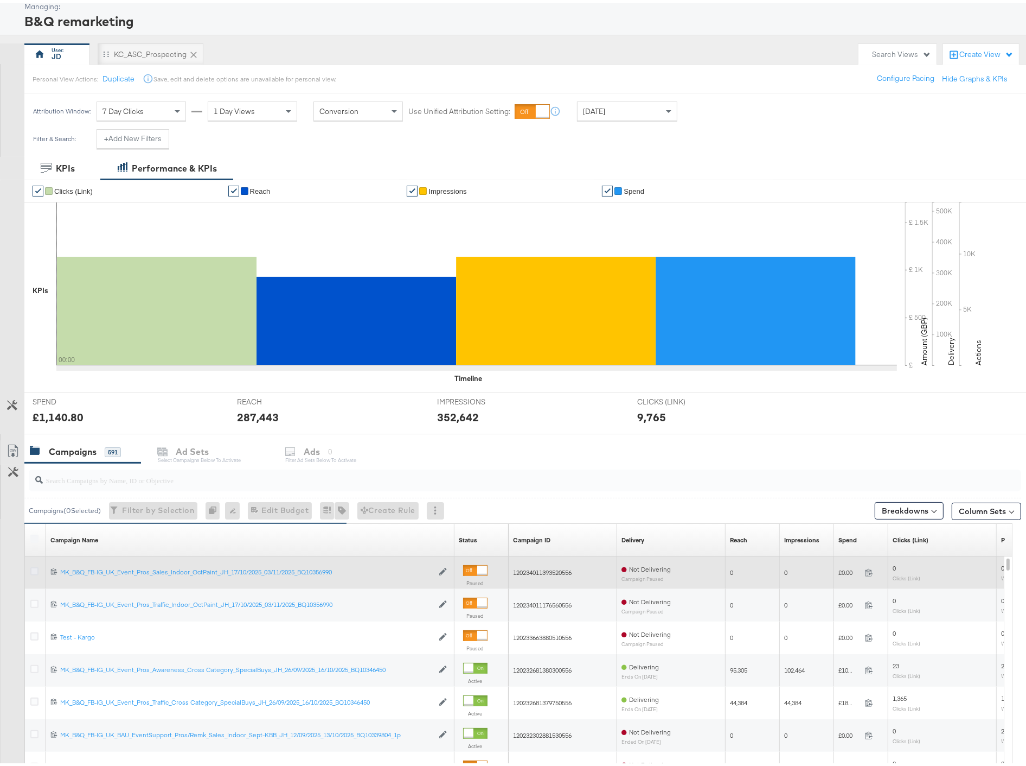
click at [33, 565] on icon at bounding box center [34, 568] width 8 height 8
click at [0, 0] on input "checkbox" at bounding box center [0, 0] width 0 height 0
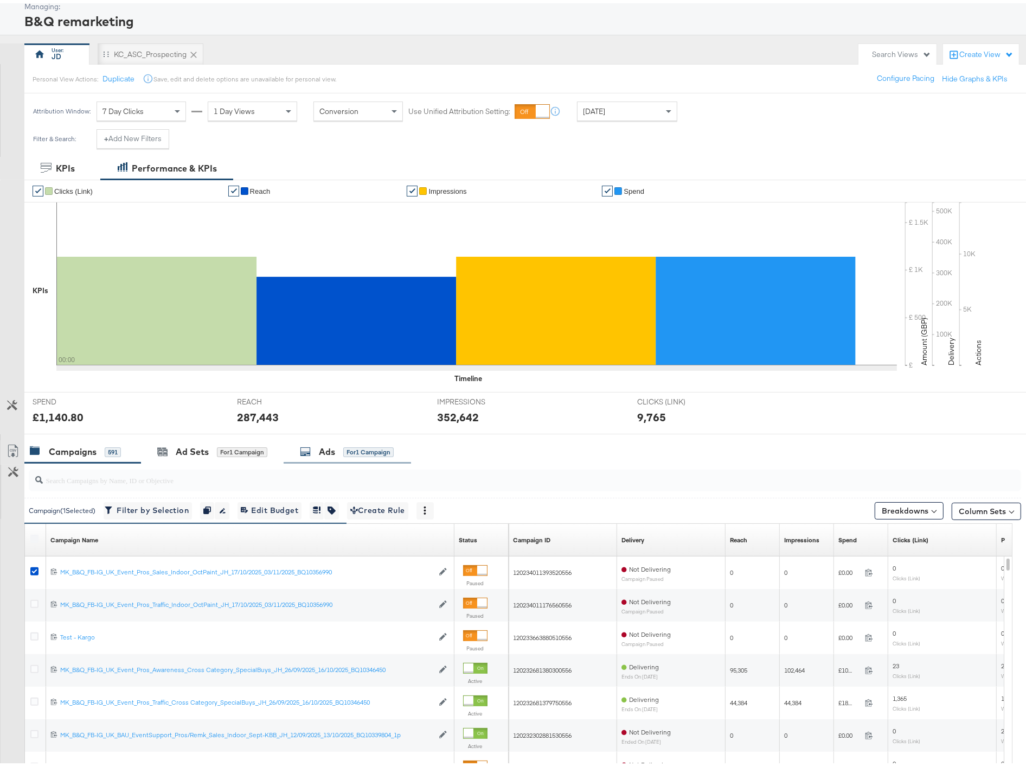
click at [332, 451] on div "Ads" at bounding box center [327, 448] width 16 height 12
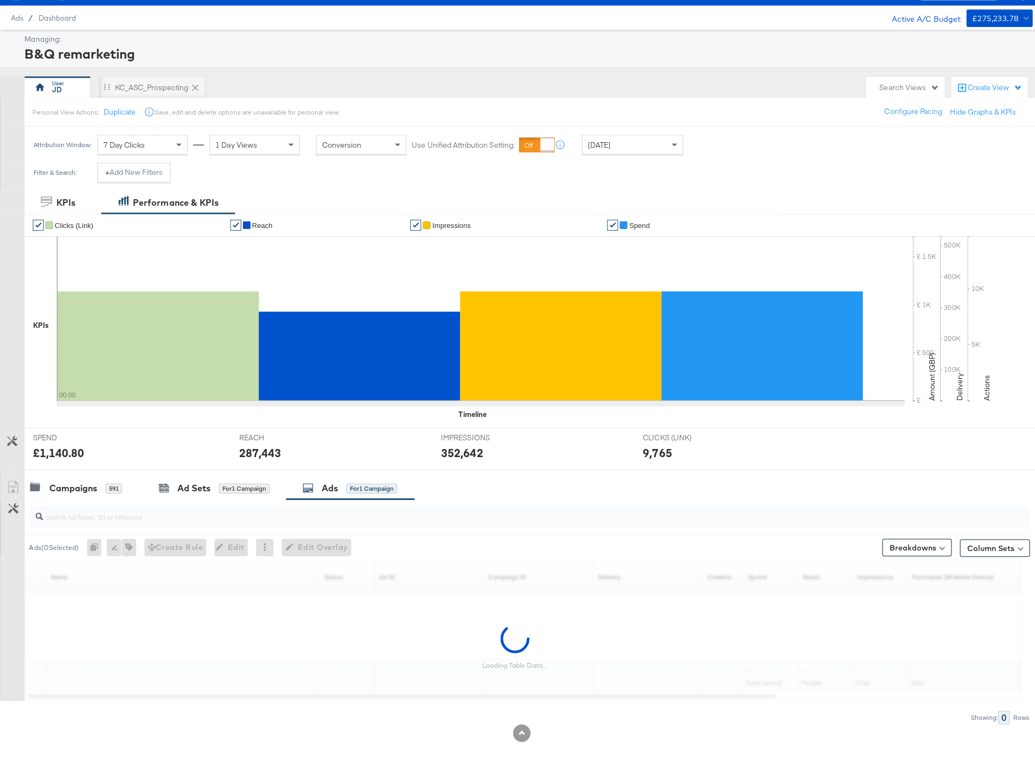
scroll to position [0, 0]
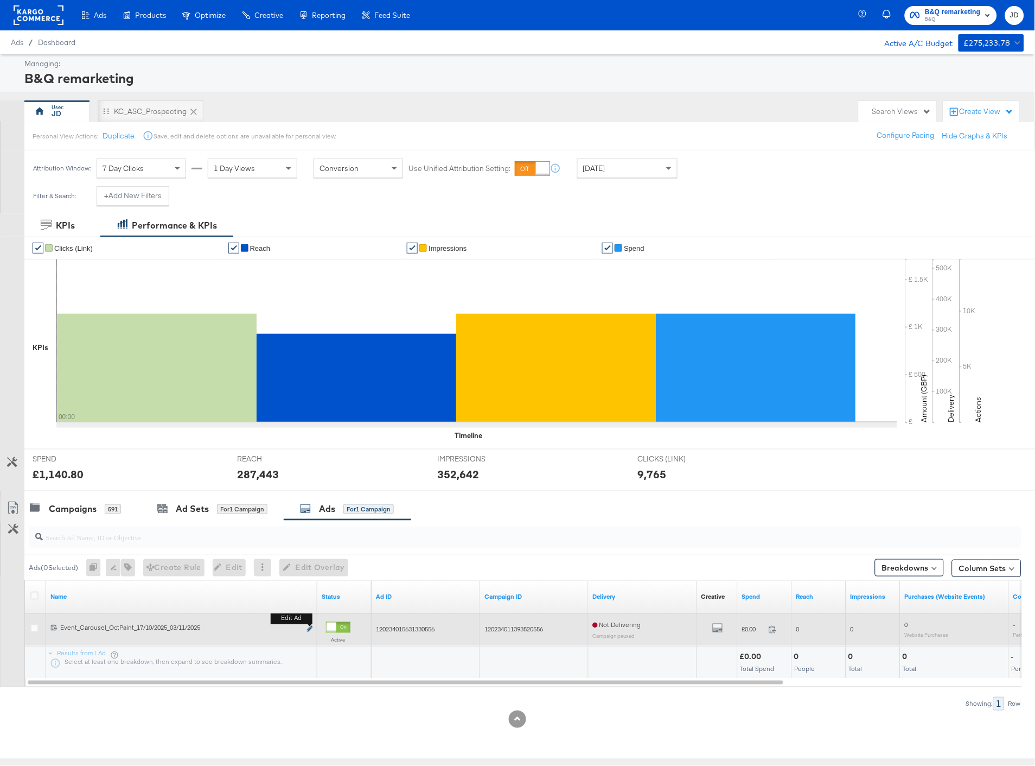
click at [308, 629] on icon "link" at bounding box center [309, 629] width 5 height 6
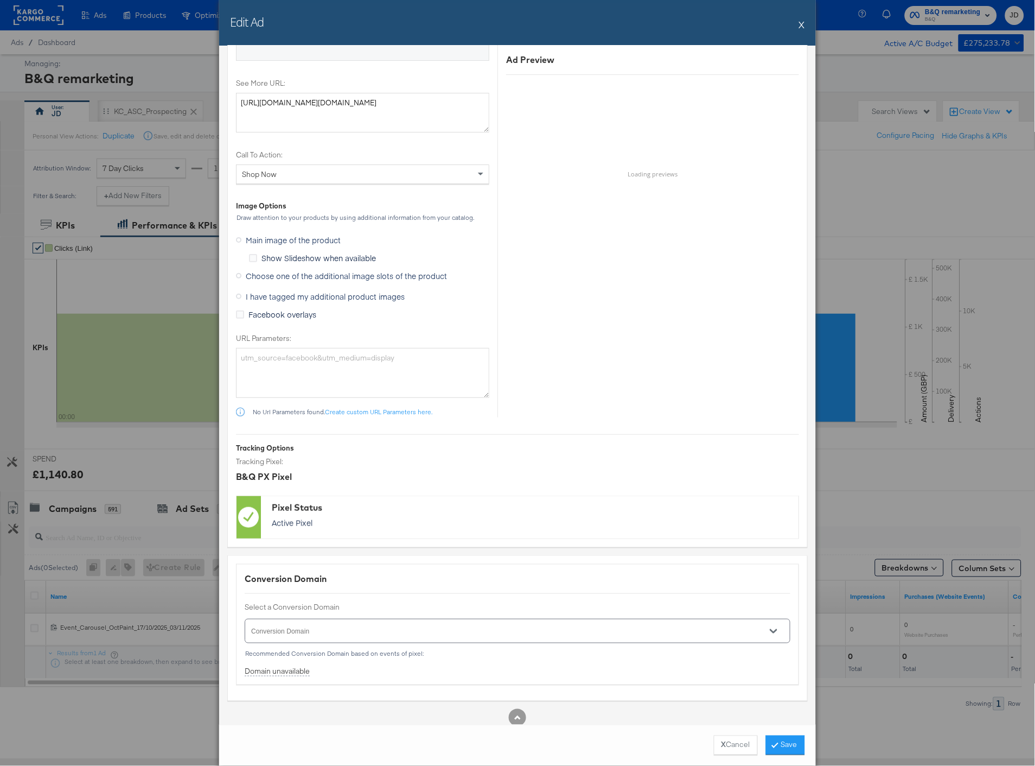
scroll to position [1118, 0]
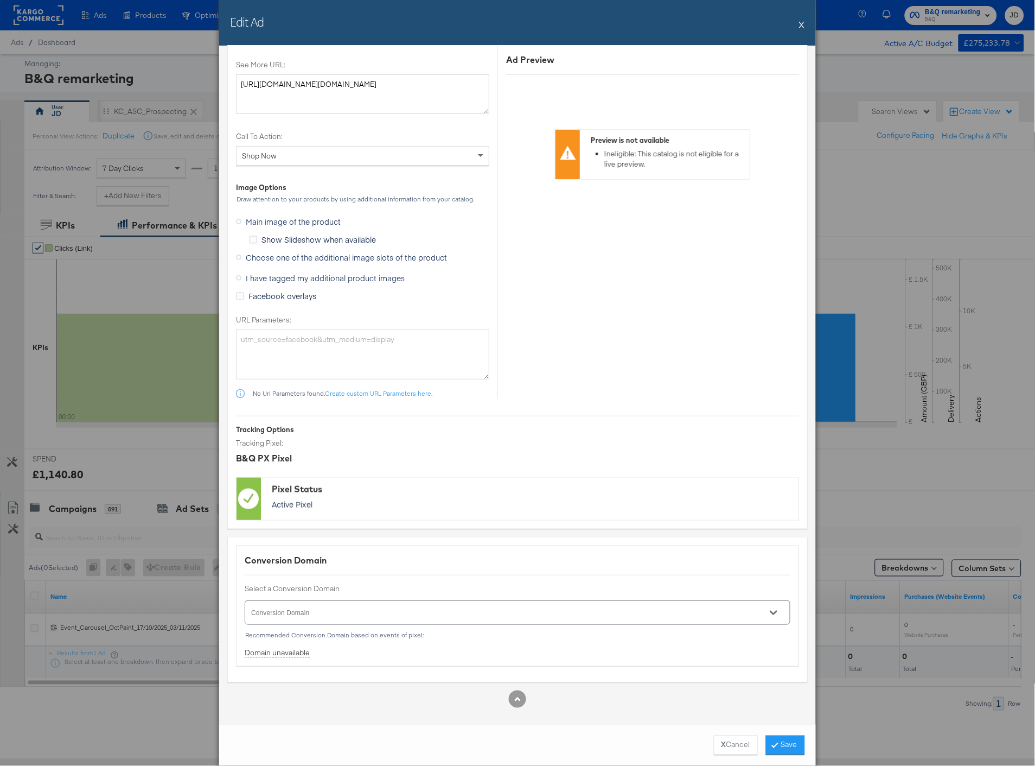
click at [274, 257] on span "Choose one of the additional image slots of the product" at bounding box center [346, 257] width 201 height 11
click at [0, 0] on input "Choose one of the additional image slots of the product" at bounding box center [0, 0] width 0 height 0
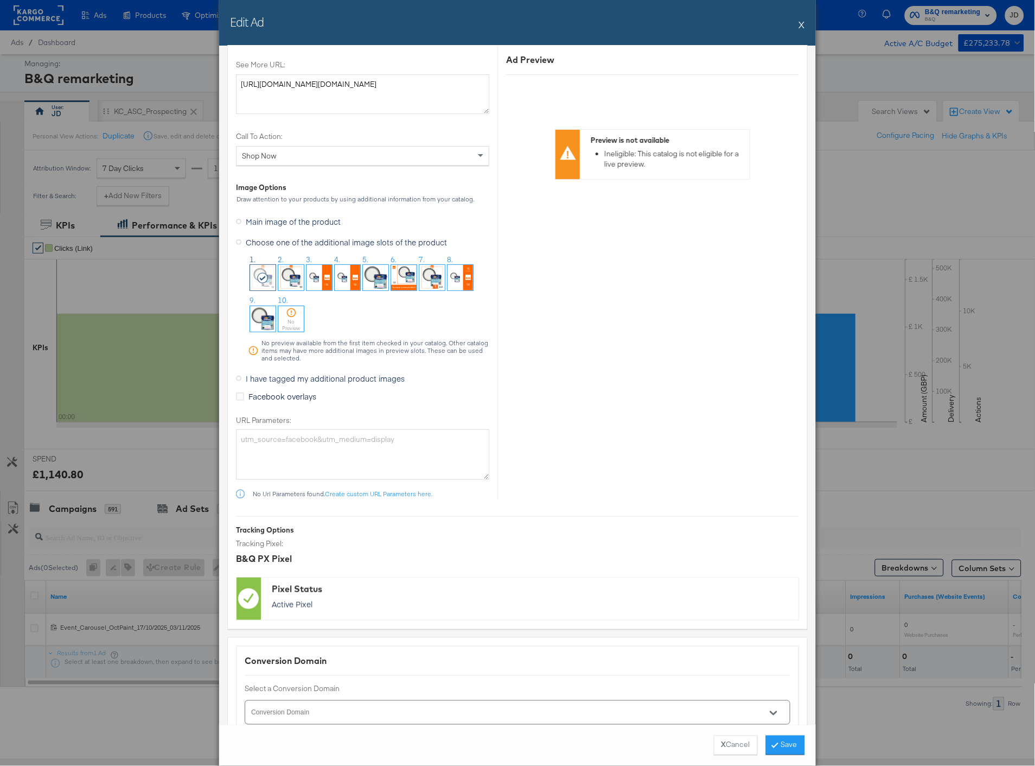
click at [400, 288] on img at bounding box center [403, 277] width 25 height 25
click at [780, 747] on button "Save" at bounding box center [785, 745] width 39 height 20
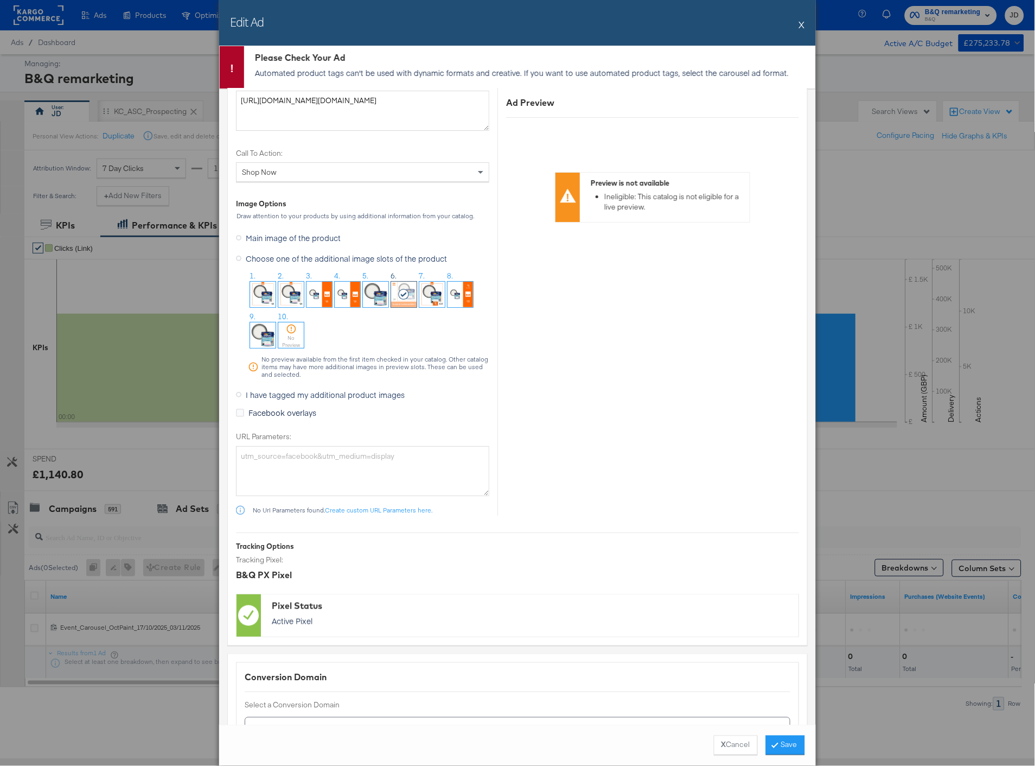
scroll to position [1140, 0]
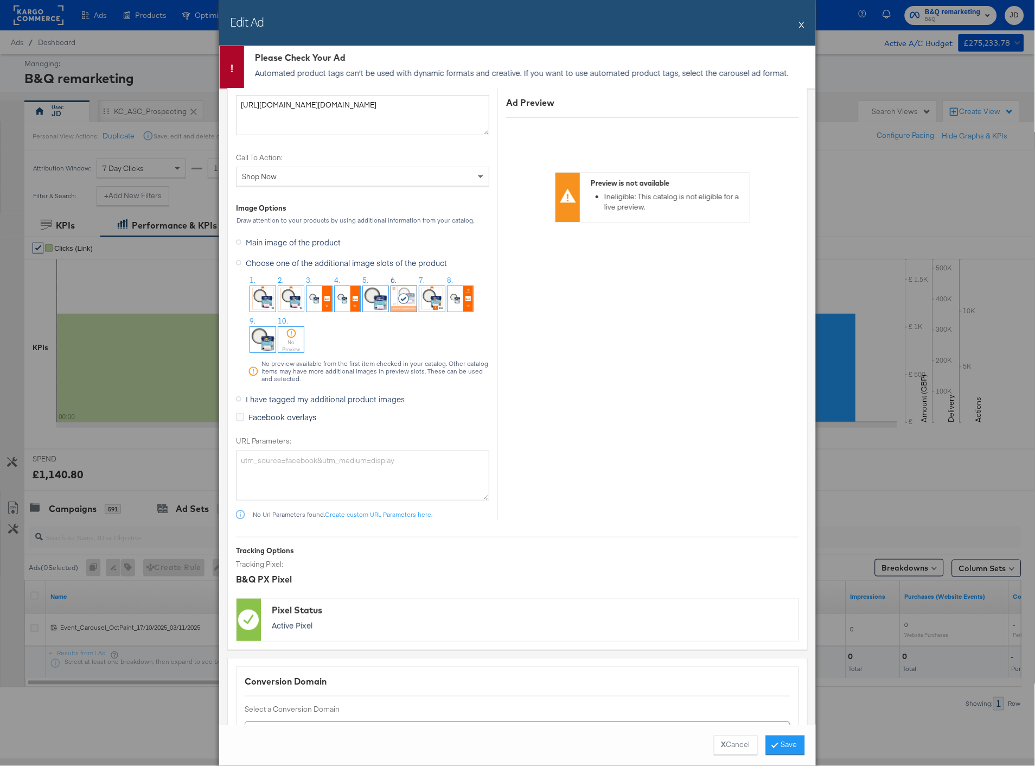
click at [801, 24] on button "X" at bounding box center [802, 25] width 6 height 22
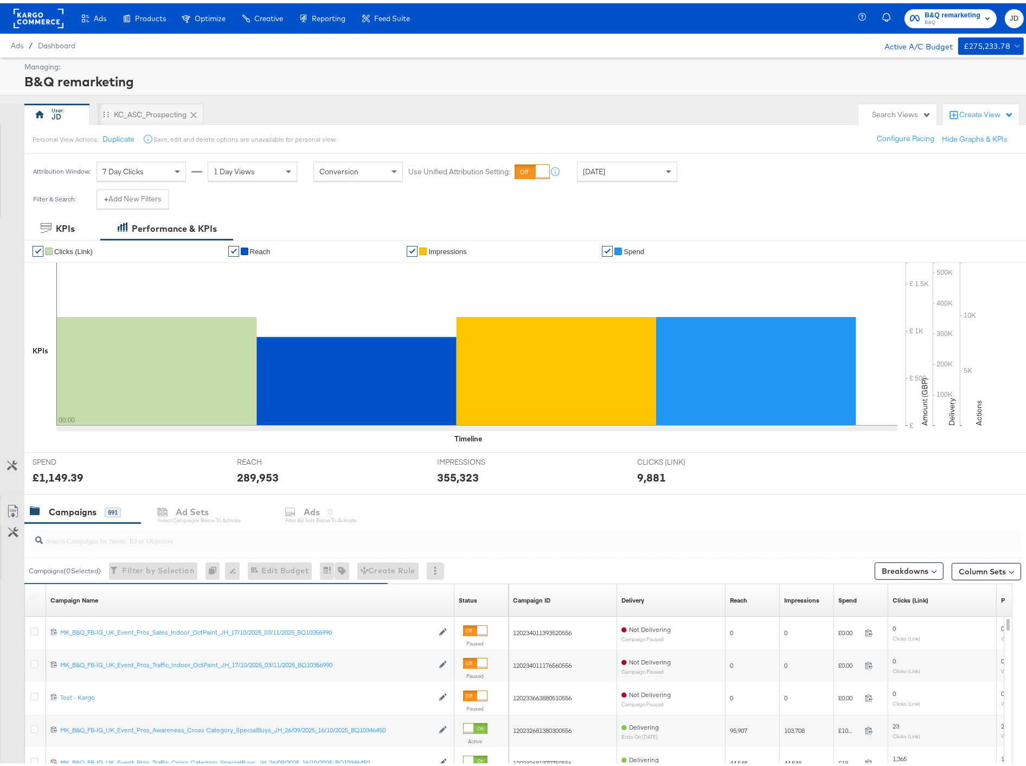
drag, startPoint x: 35, startPoint y: 629, endPoint x: 85, endPoint y: 605, distance: 55.3
click at [35, 629] on icon at bounding box center [34, 628] width 8 height 8
click at [0, 0] on input "checkbox" at bounding box center [0, 0] width 0 height 0
click at [315, 512] on div "Ads for 1 Campaign" at bounding box center [347, 508] width 94 height 12
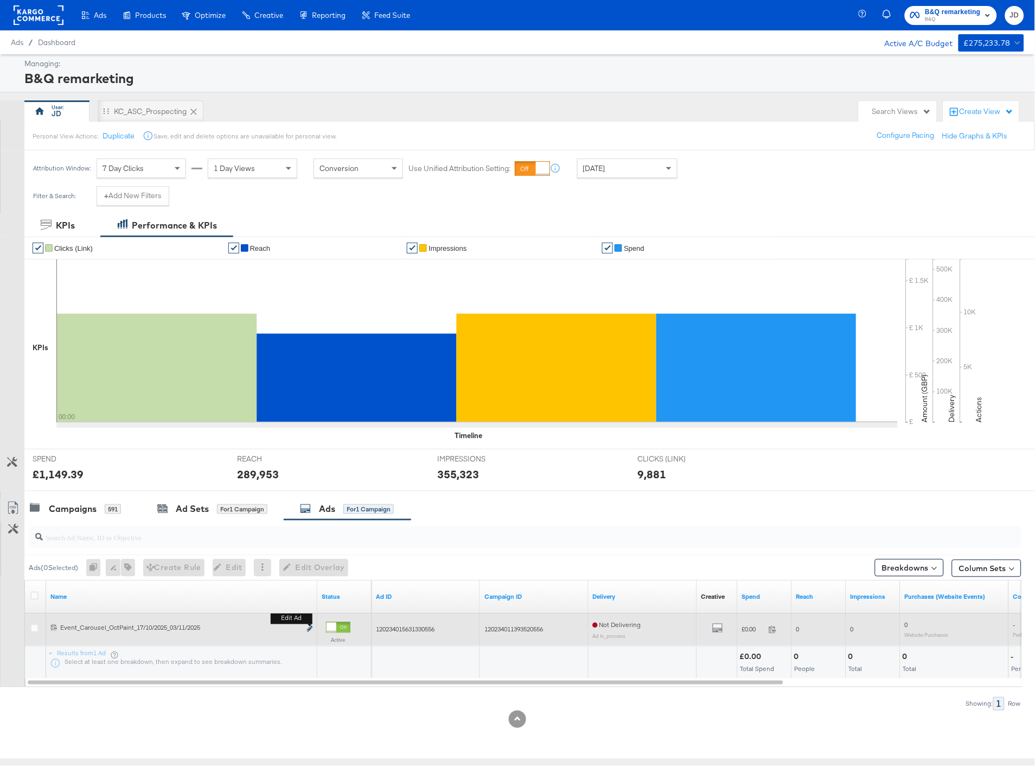
click at [311, 628] on icon "link" at bounding box center [309, 629] width 5 height 6
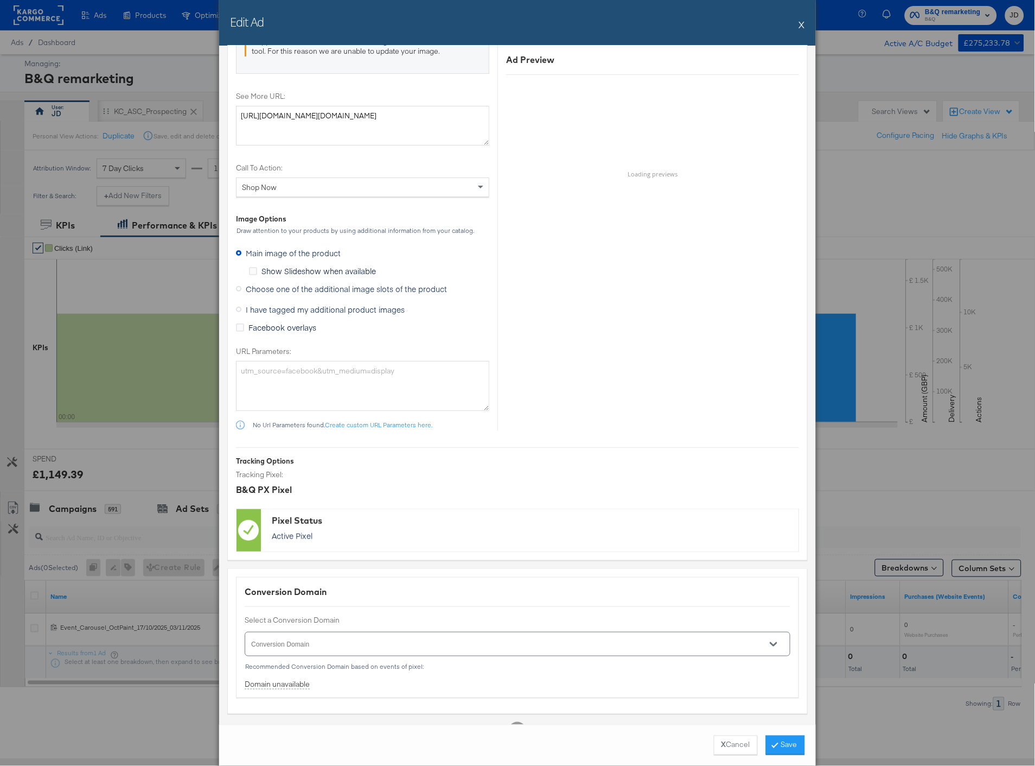
scroll to position [1118, 0]
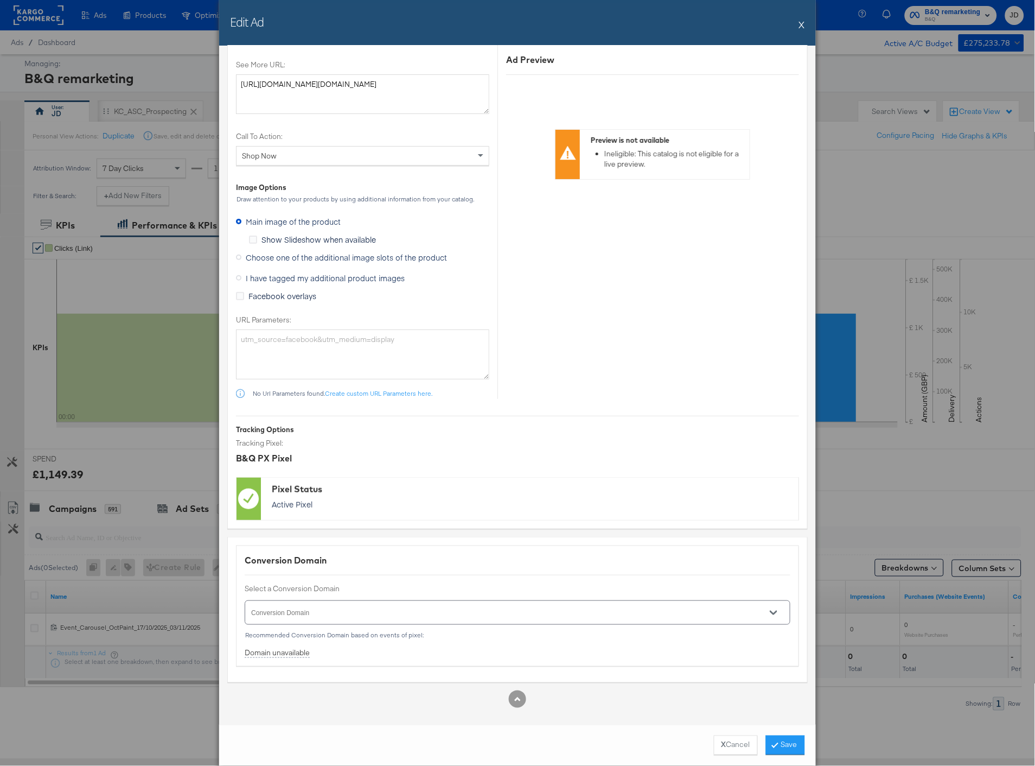
click at [308, 263] on span "Choose one of the additional image slots of the product" at bounding box center [346, 257] width 201 height 11
click at [0, 0] on input "Choose one of the additional image slots of the product" at bounding box center [0, 0] width 0 height 0
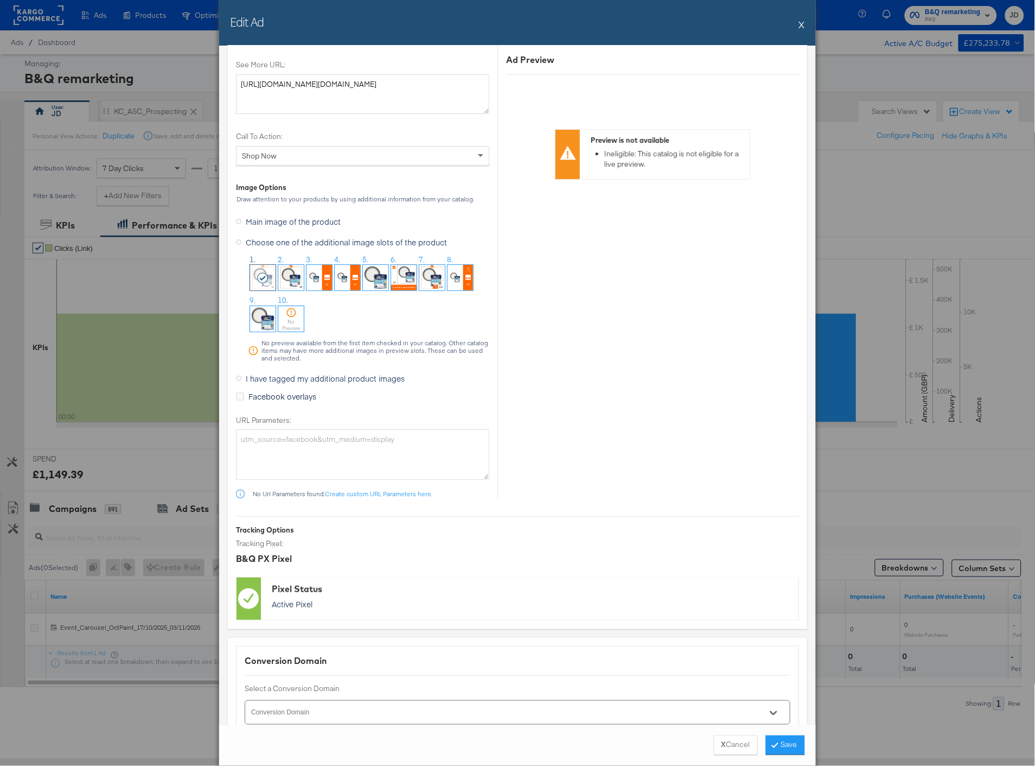
click at [399, 281] on img at bounding box center [403, 277] width 25 height 25
click at [445, 323] on ol "1. 2. 3. 4. 5. 6. 7. 8. 9. 10. No Preview" at bounding box center [368, 294] width 241 height 81
click at [381, 282] on img at bounding box center [375, 277] width 25 height 25
click at [788, 748] on button "Save" at bounding box center [785, 745] width 39 height 20
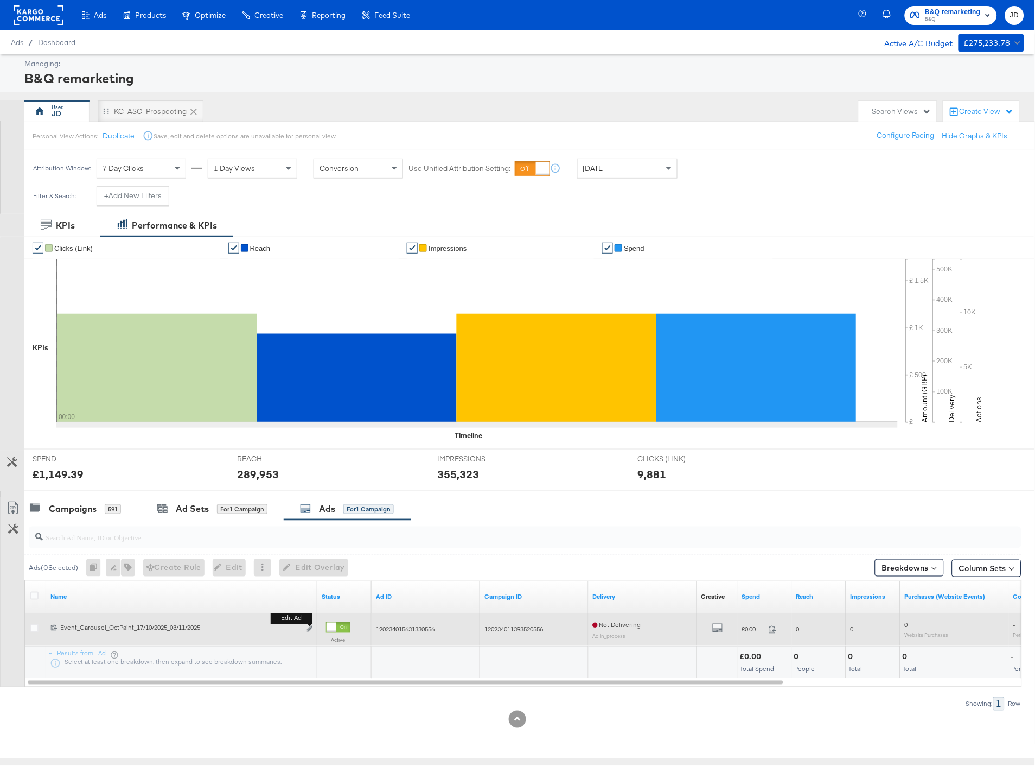
click at [310, 624] on b "Edit ad" at bounding box center [292, 618] width 42 height 11
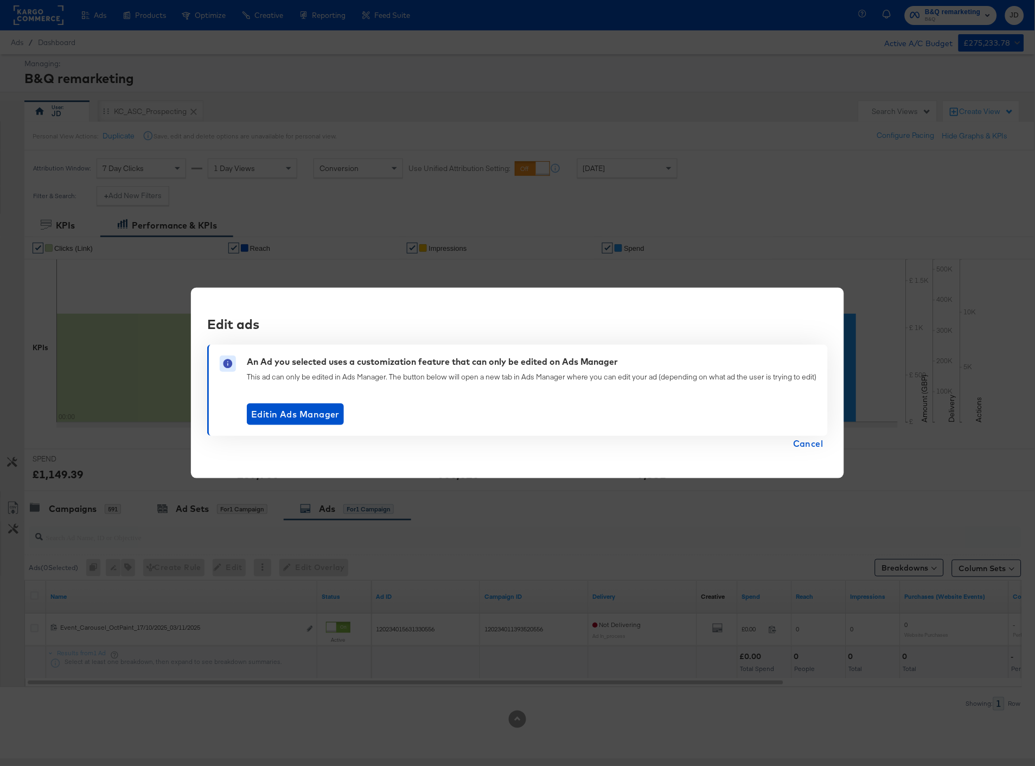
click at [809, 436] on span "Cancel" at bounding box center [808, 443] width 30 height 15
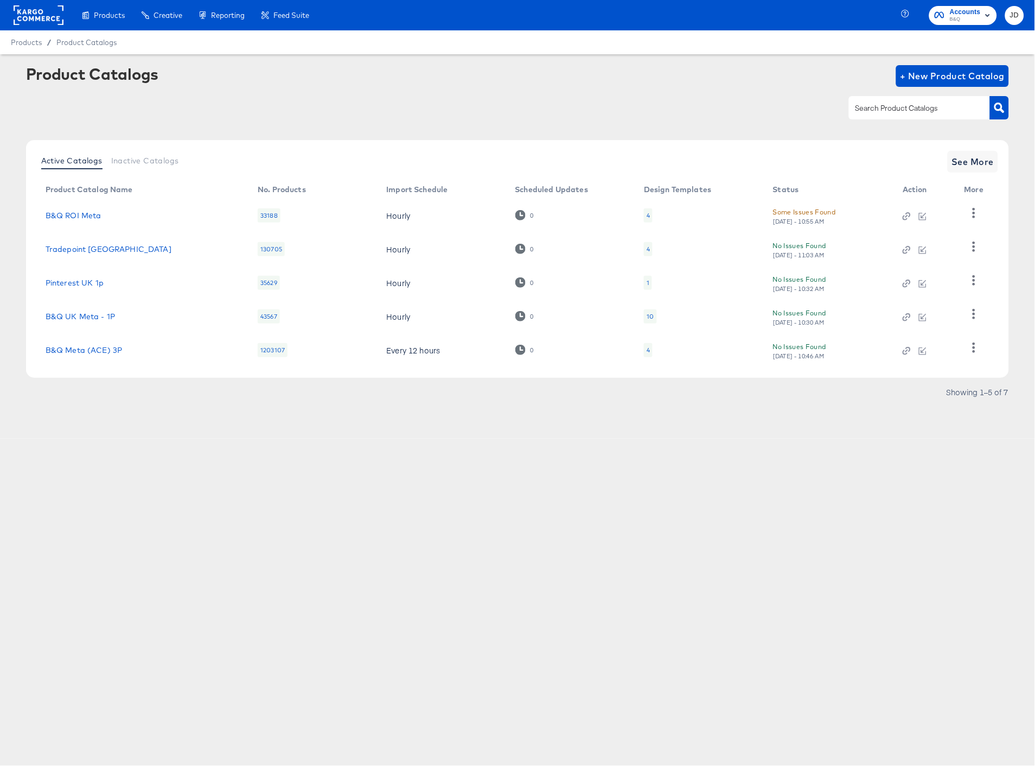
click at [650, 284] on div "1" at bounding box center [648, 283] width 8 height 14
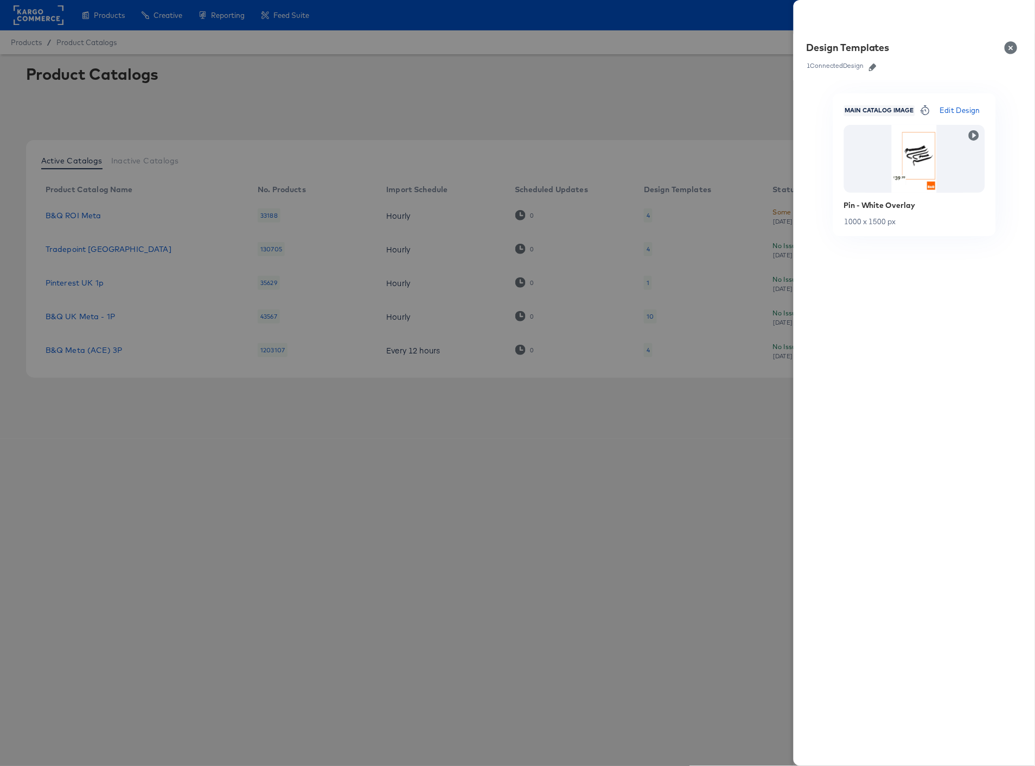
click at [636, 91] on div at bounding box center [517, 383] width 1035 height 766
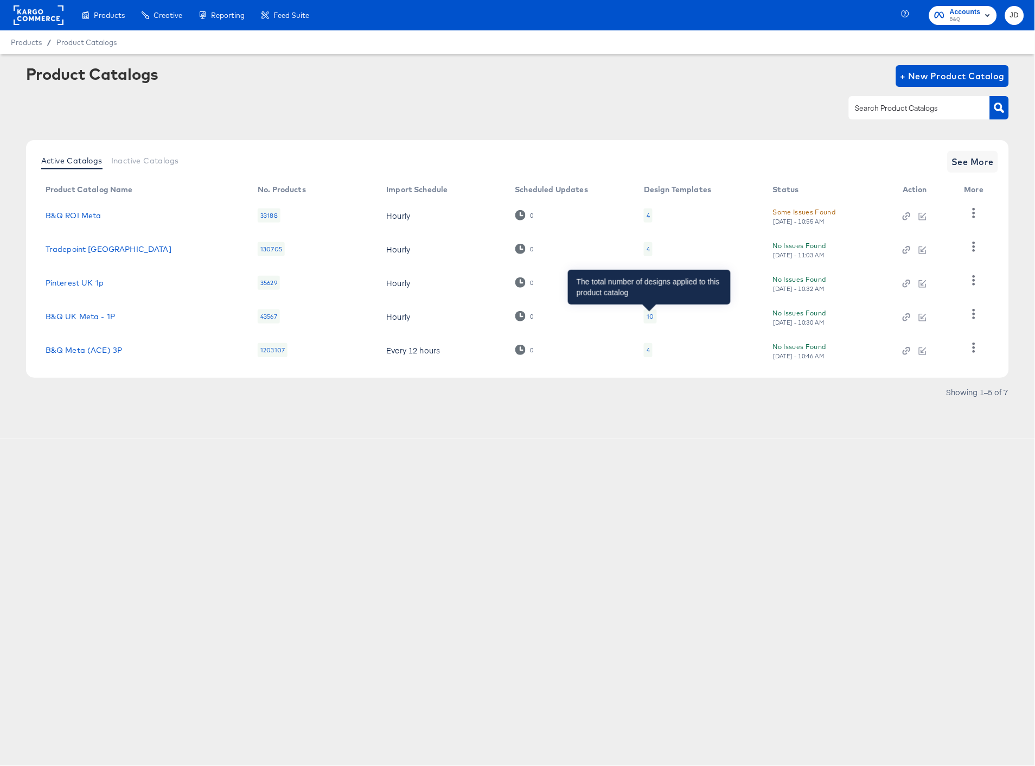
click at [651, 316] on div "10" at bounding box center [650, 316] width 7 height 9
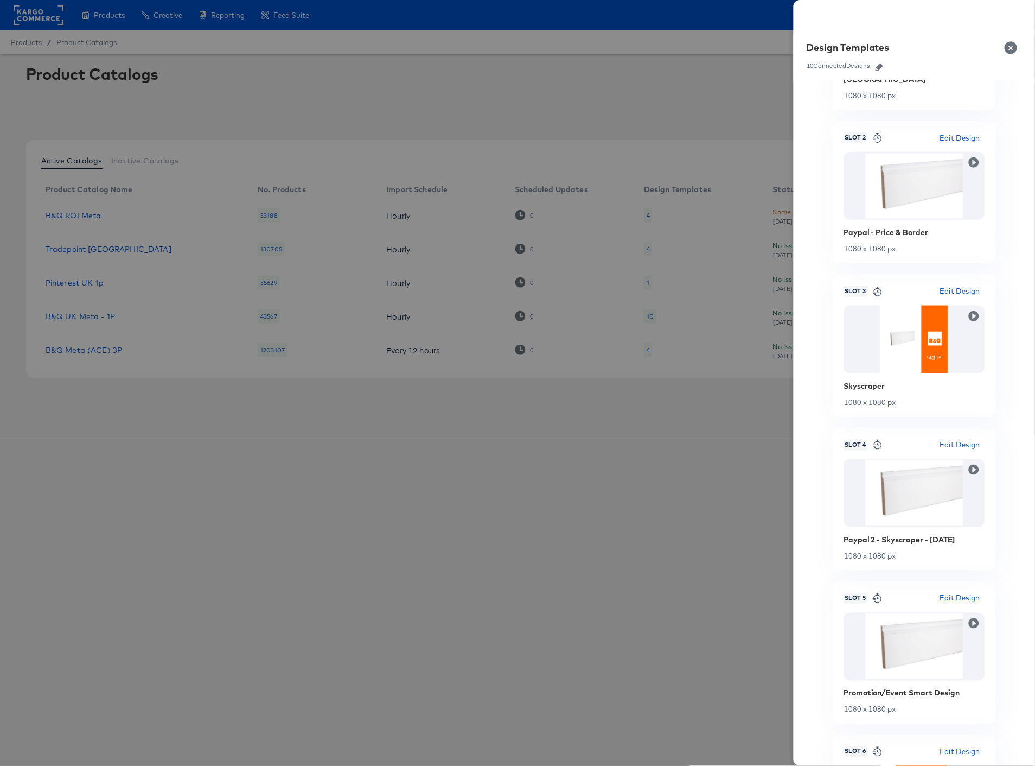
scroll to position [301, 0]
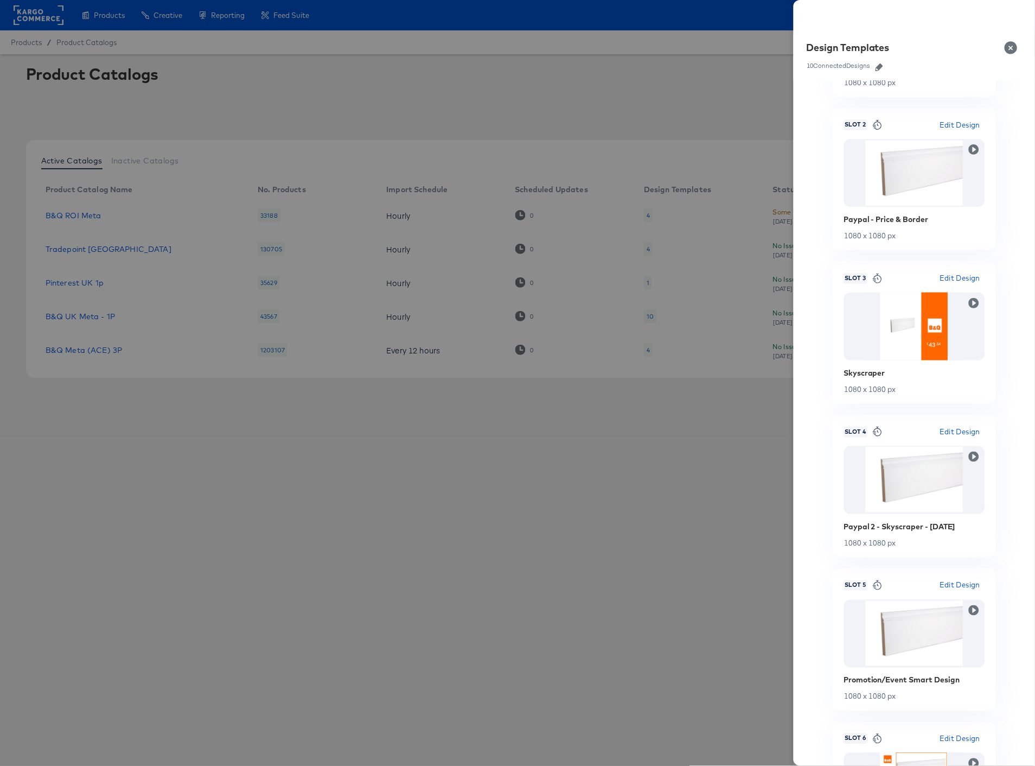
click at [615, 76] on div at bounding box center [517, 383] width 1035 height 766
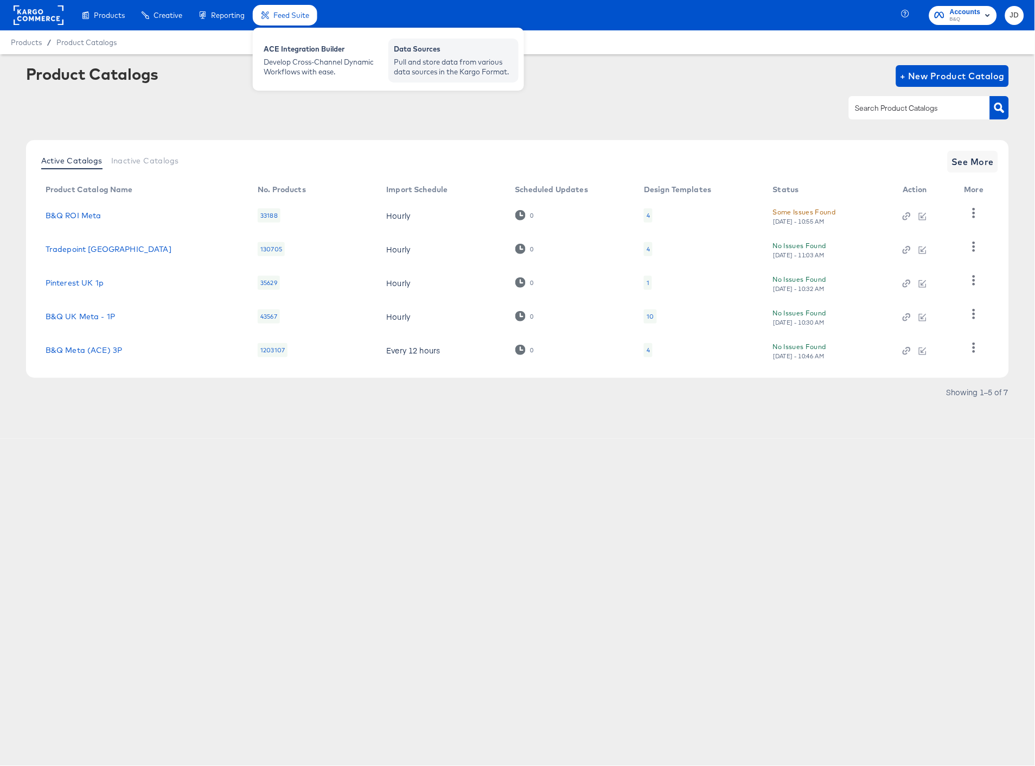
click at [427, 62] on div "Pull and store data from various data sources in the Kargo Format." at bounding box center [453, 67] width 119 height 20
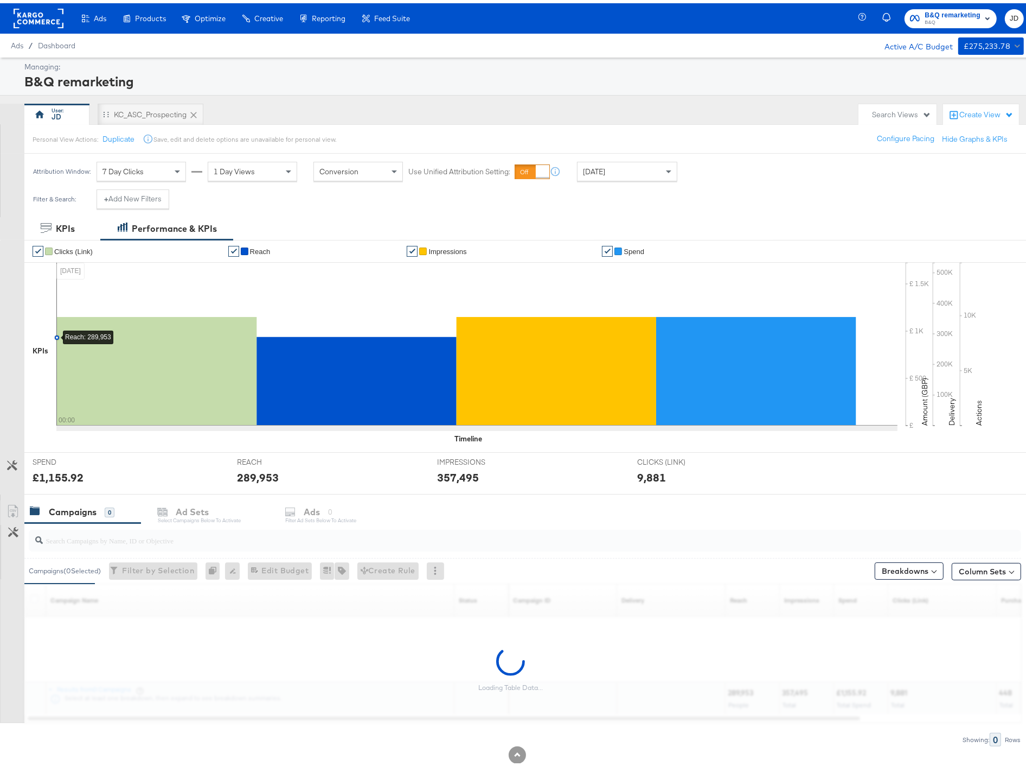
scroll to position [25, 0]
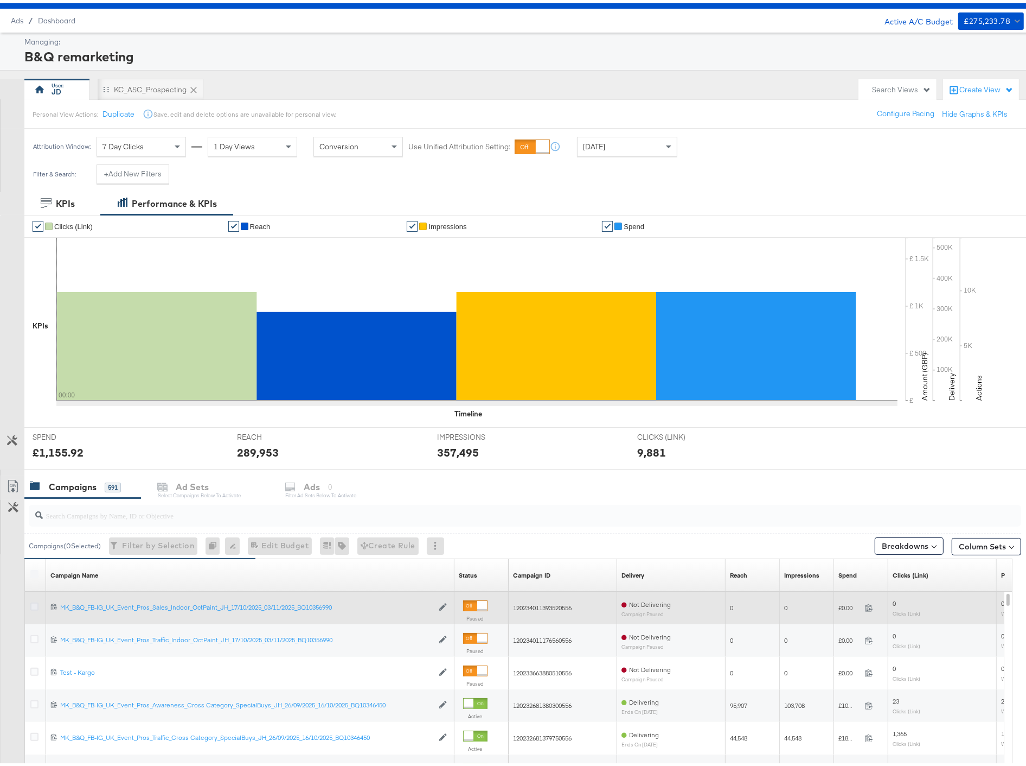
click at [34, 604] on icon at bounding box center [34, 603] width 8 height 8
click at [0, 0] on input "checkbox" at bounding box center [0, 0] width 0 height 0
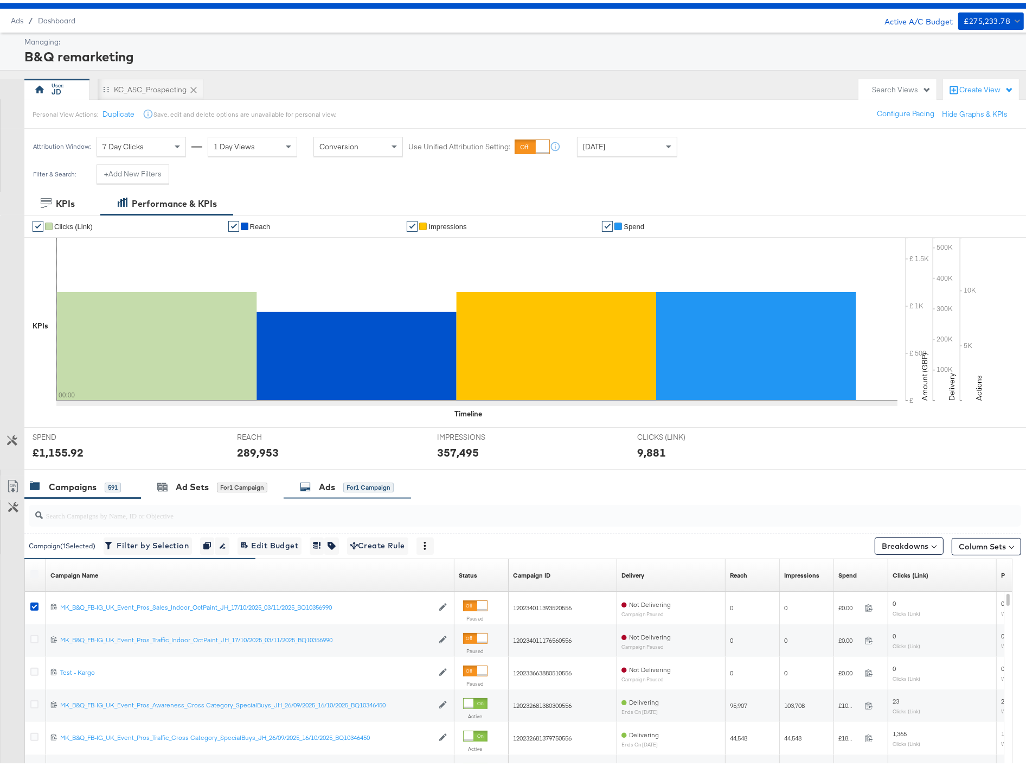
click at [321, 481] on div "Ads" at bounding box center [327, 483] width 16 height 12
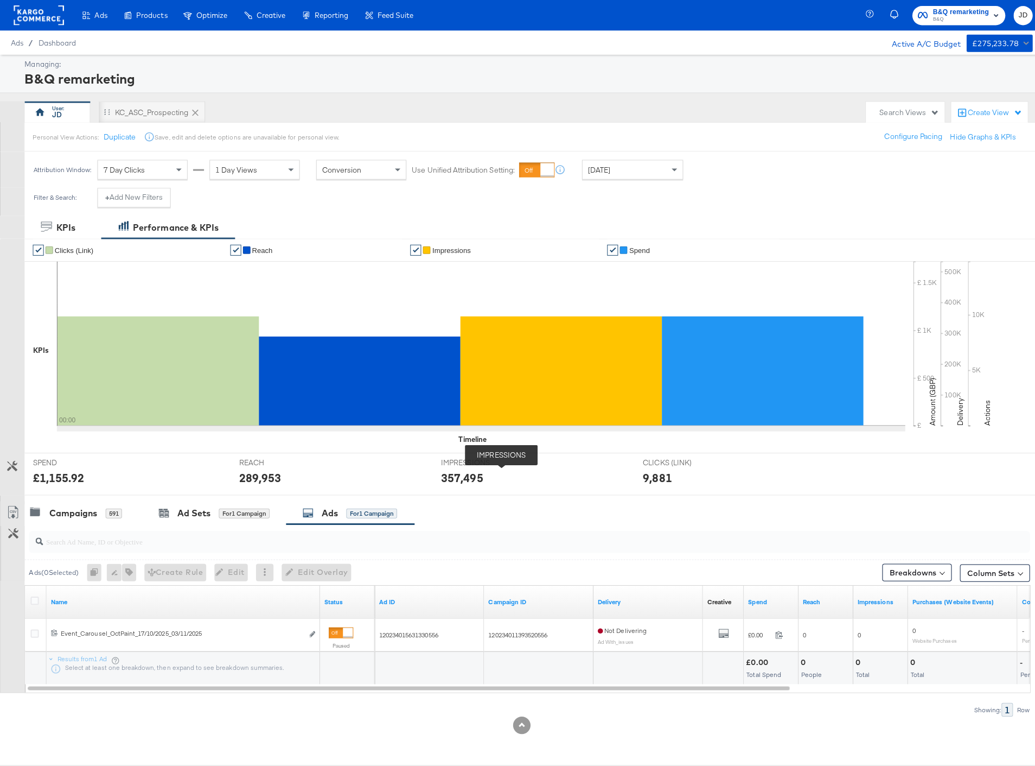
scroll to position [0, 0]
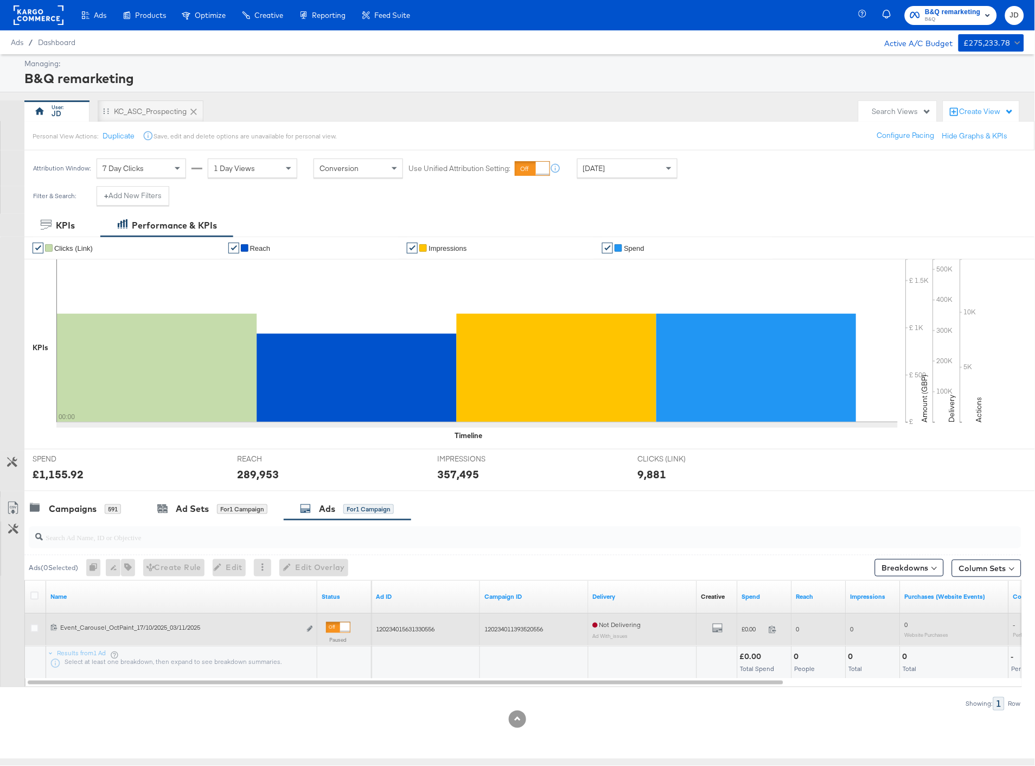
click at [29, 629] on div at bounding box center [36, 630] width 20 height 20
click at [35, 630] on icon at bounding box center [34, 628] width 8 height 8
click at [0, 0] on input "checkbox" at bounding box center [0, 0] width 0 height 0
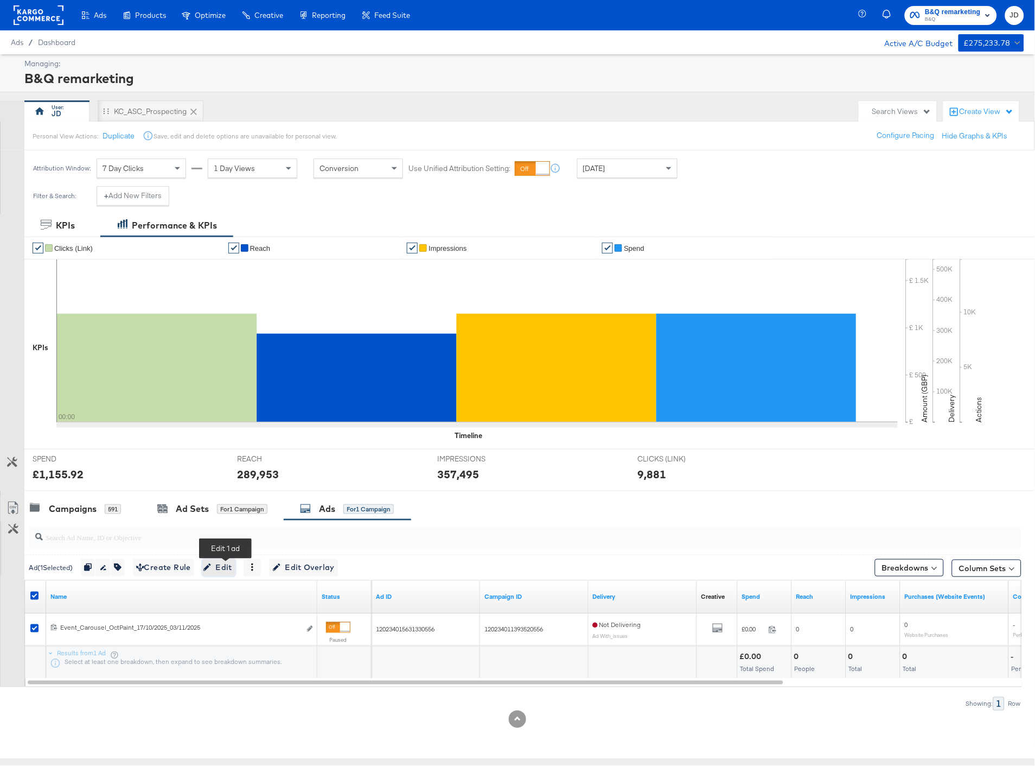
click at [223, 563] on span "Edit" at bounding box center [219, 567] width 27 height 14
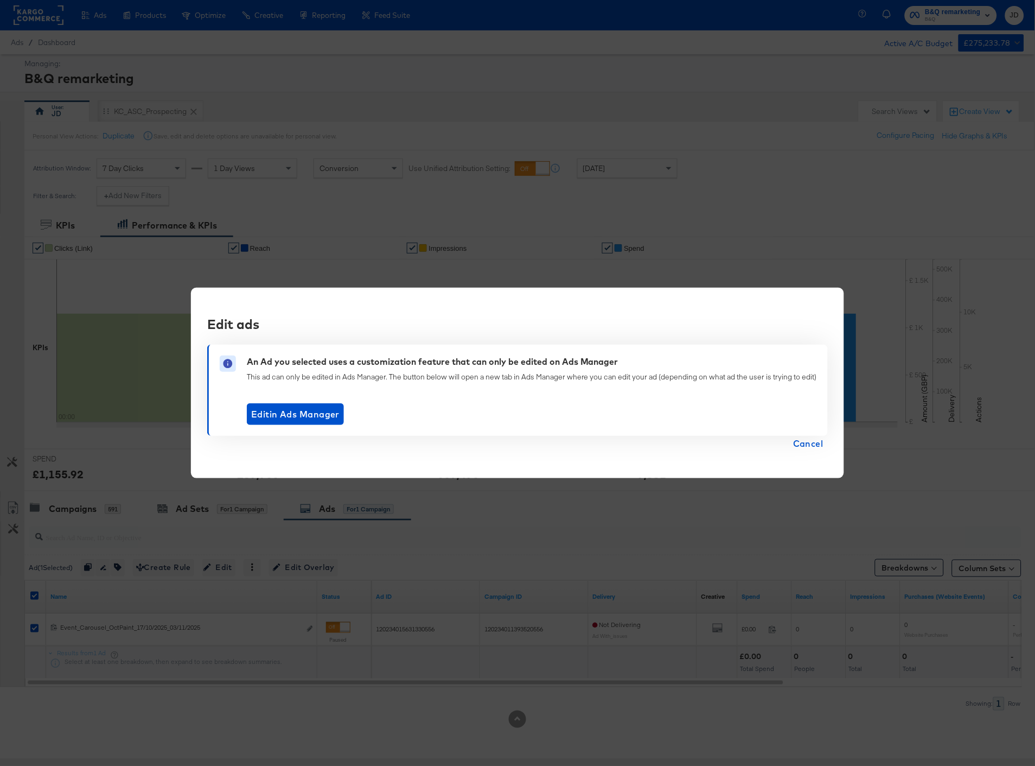
click at [812, 447] on span "Cancel" at bounding box center [808, 443] width 30 height 15
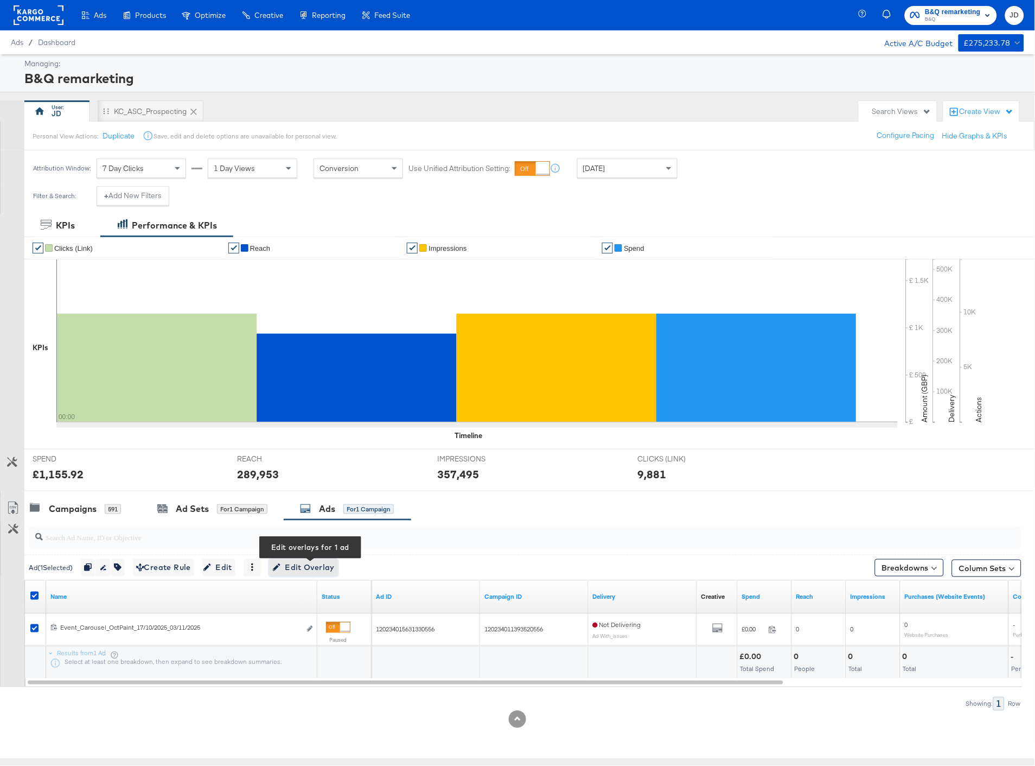
click at [295, 567] on span "Edit Overlay Edit overlays for 1 ad" at bounding box center [303, 567] width 62 height 14
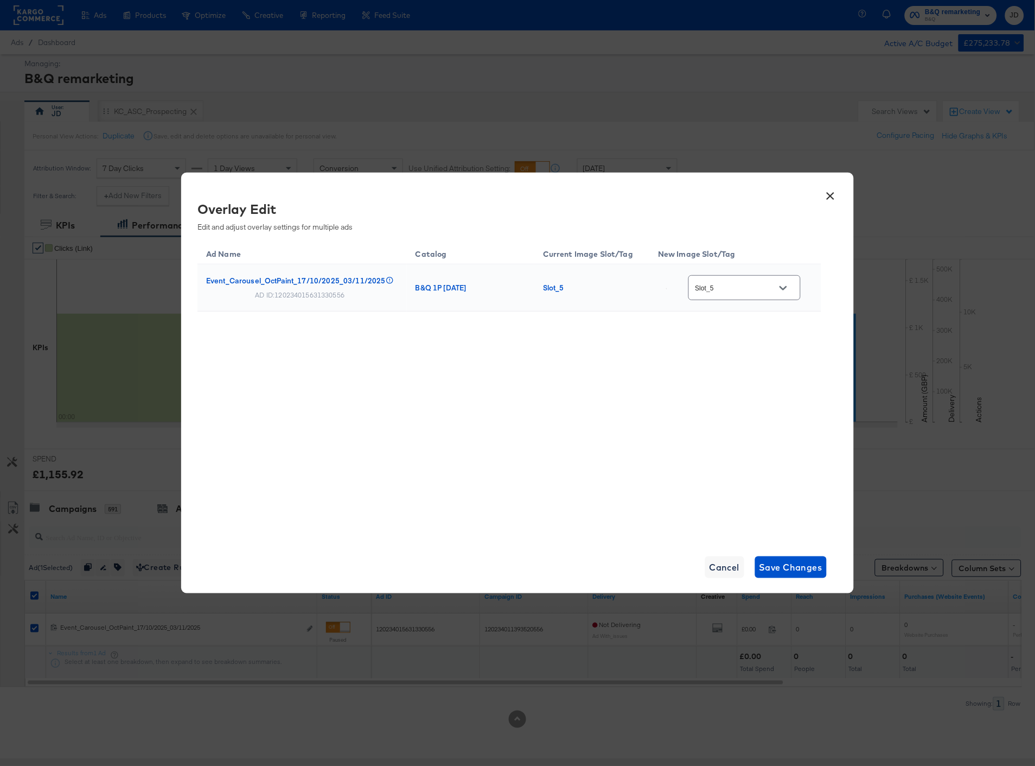
click at [832, 199] on button "×" at bounding box center [831, 193] width 20 height 20
